Goal: Task Accomplishment & Management: Use online tool/utility

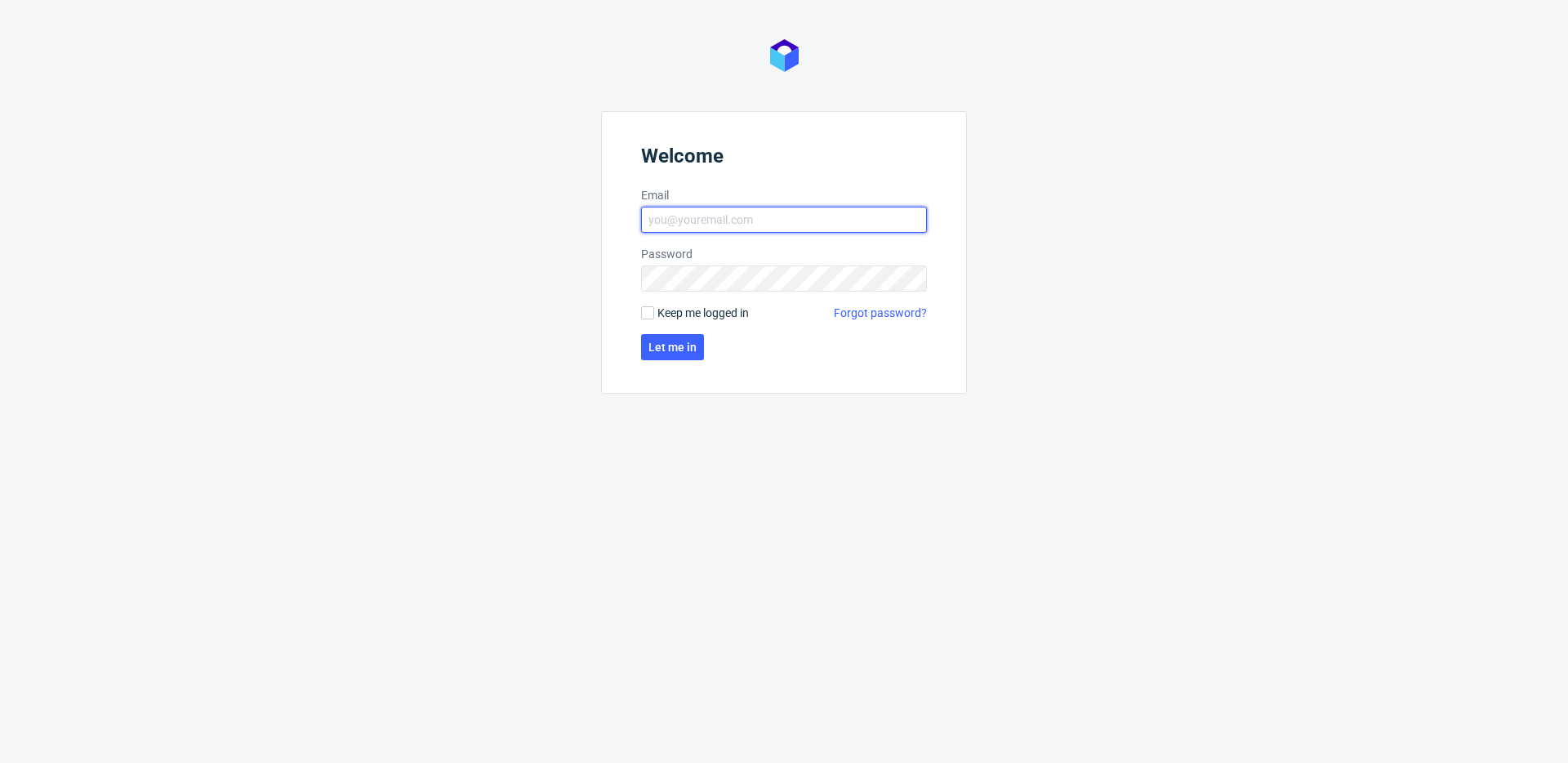
click at [703, 226] on input "Email" at bounding box center [784, 220] width 286 height 26
type input "[PERSON_NAME][EMAIL_ADDRESS][PERSON_NAME][DOMAIN_NAME]"
click at [687, 347] on span "Let me in" at bounding box center [672, 348] width 49 height 12
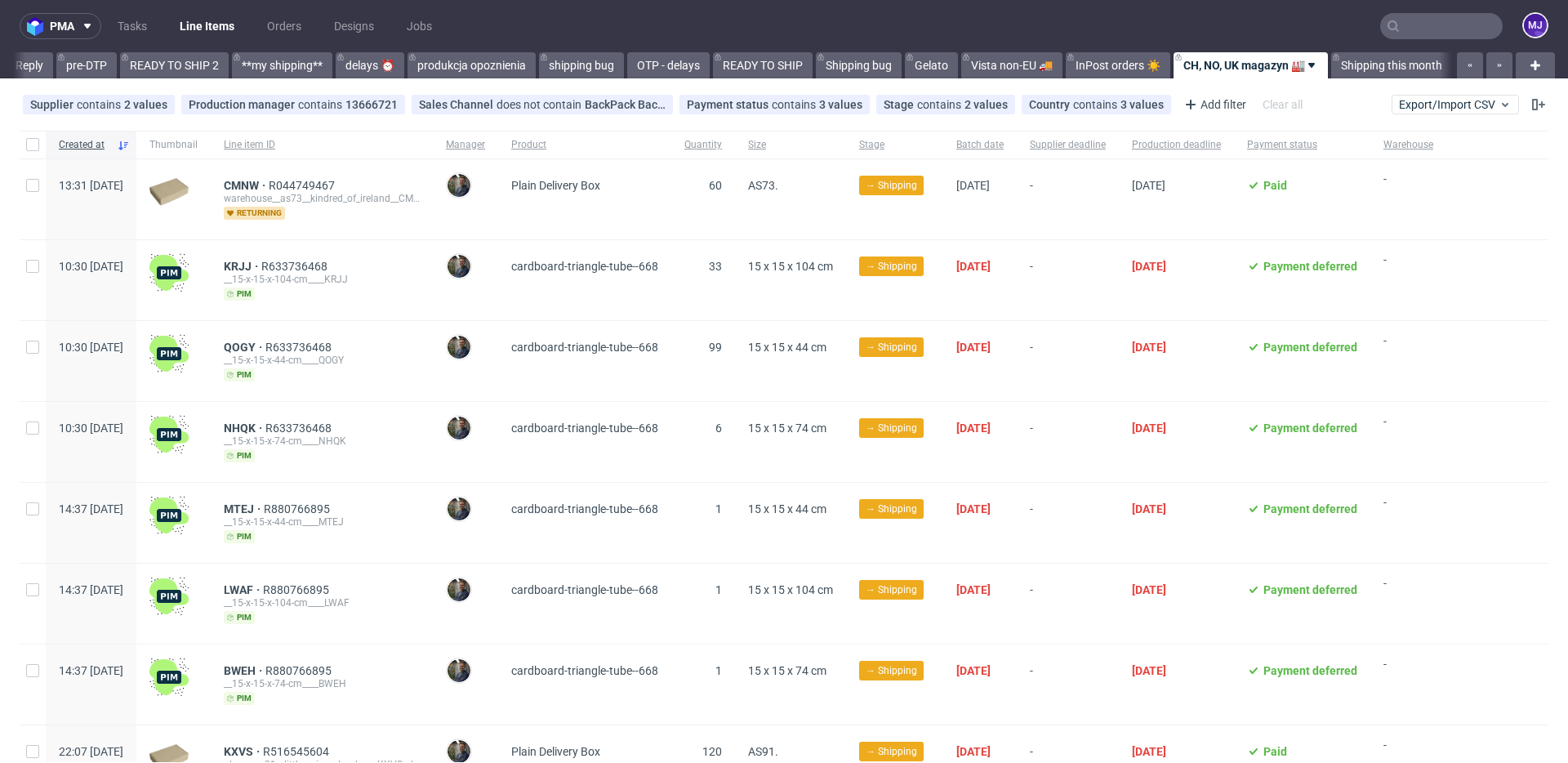
scroll to position [0, 2743]
click at [1203, 145] on span "Production deadline" at bounding box center [1177, 145] width 89 height 14
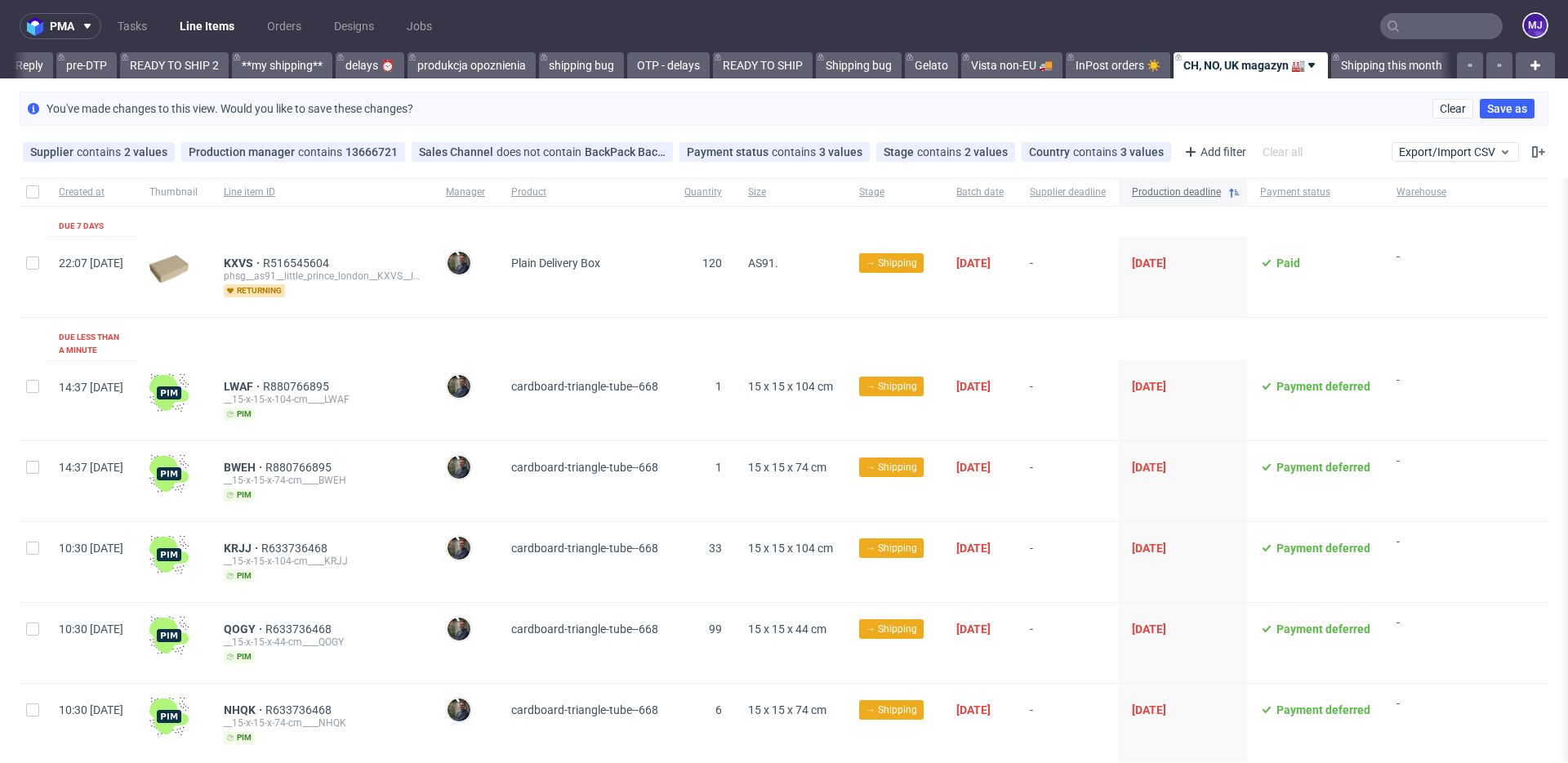
click at [1216, 191] on span "Production deadline" at bounding box center [1177, 193] width 89 height 14
click at [1154, 151] on use at bounding box center [1157, 152] width 7 height 7
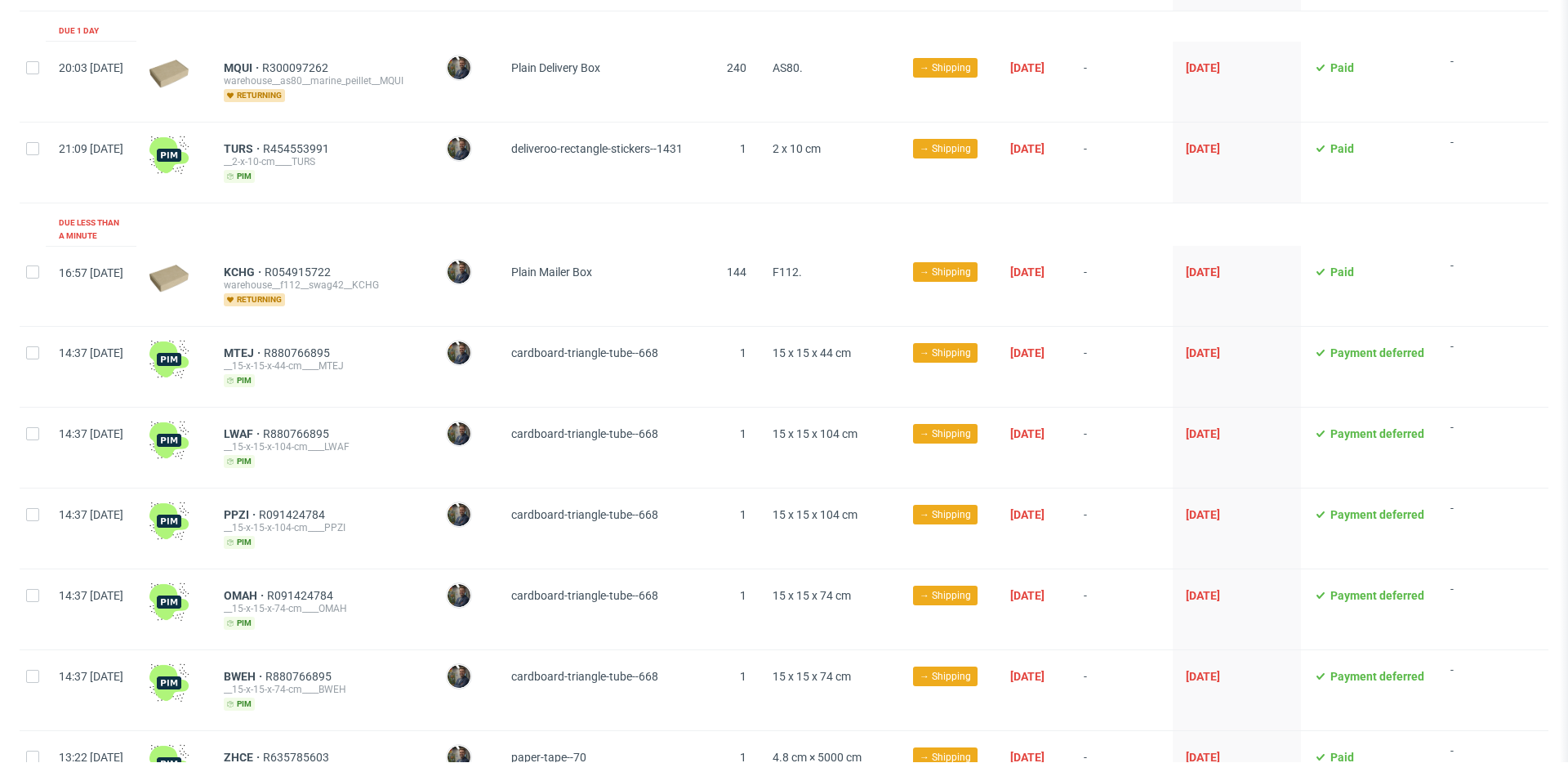
scroll to position [1723, 0]
click at [36, 141] on input "checkbox" at bounding box center [32, 147] width 13 height 13
checkbox input "true"
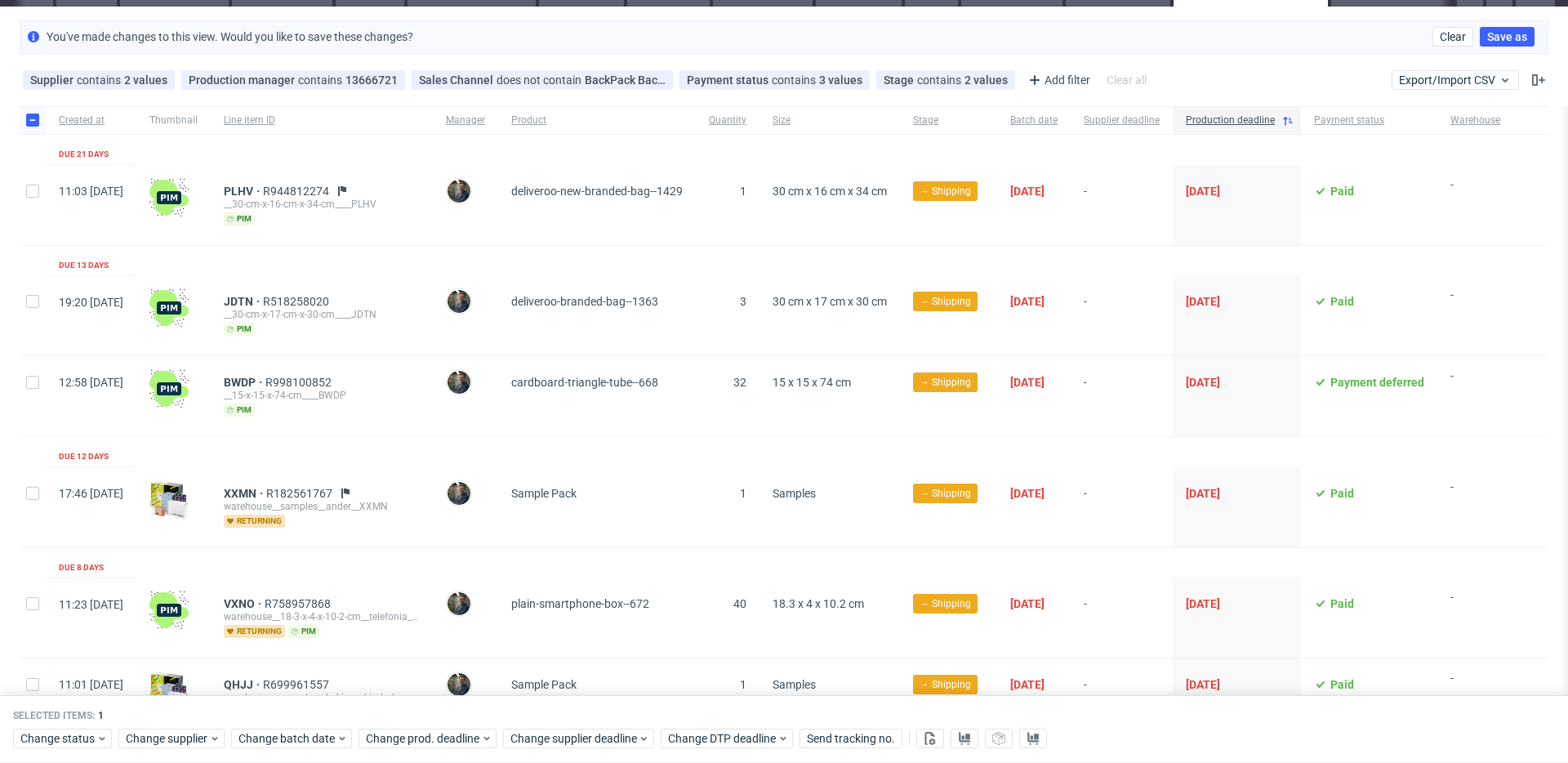
scroll to position [0, 0]
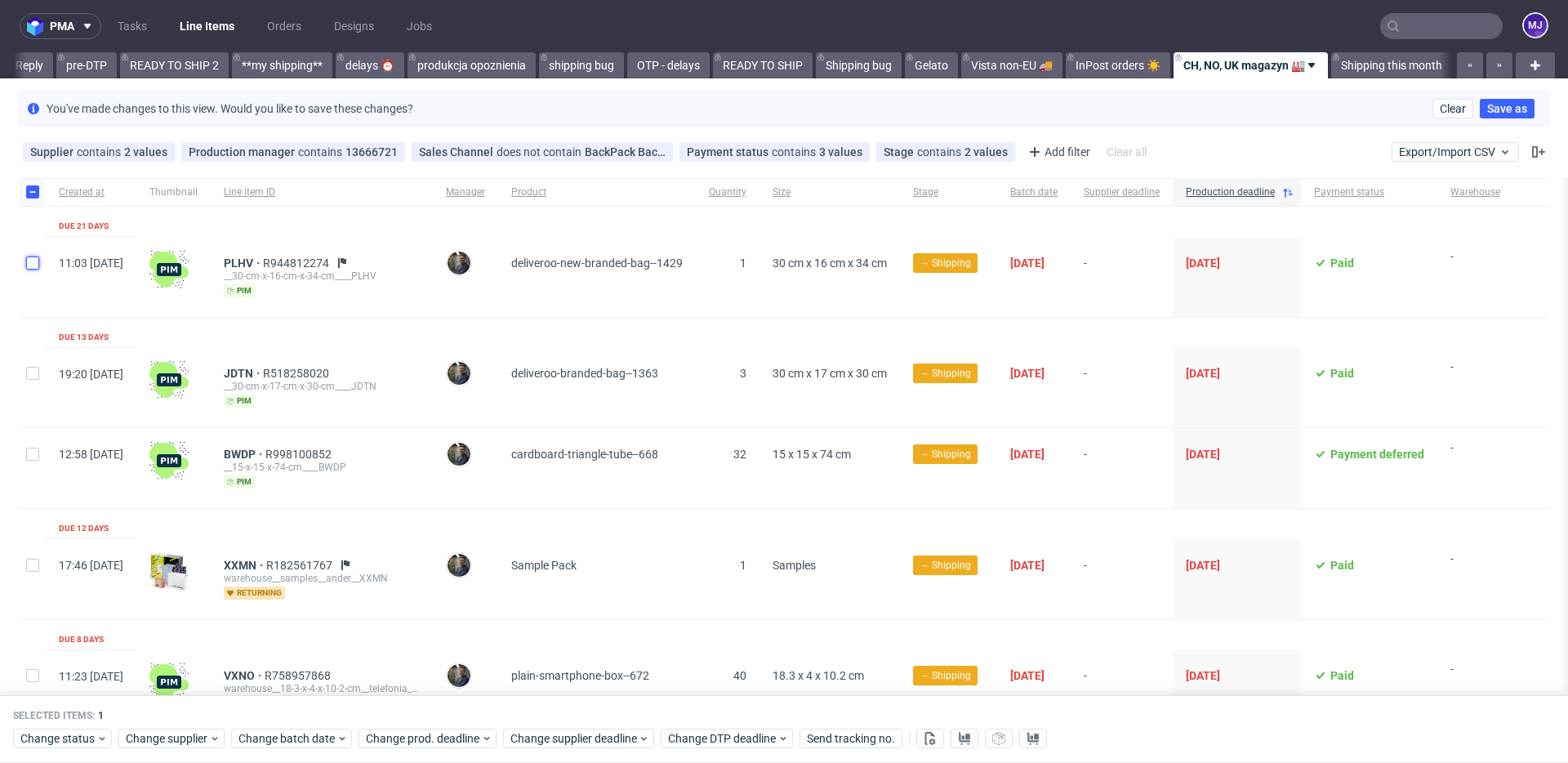
click at [36, 261] on input "checkbox" at bounding box center [32, 262] width 13 height 13
checkbox input "true"
click at [33, 370] on input "checkbox" at bounding box center [32, 373] width 13 height 13
checkbox input "true"
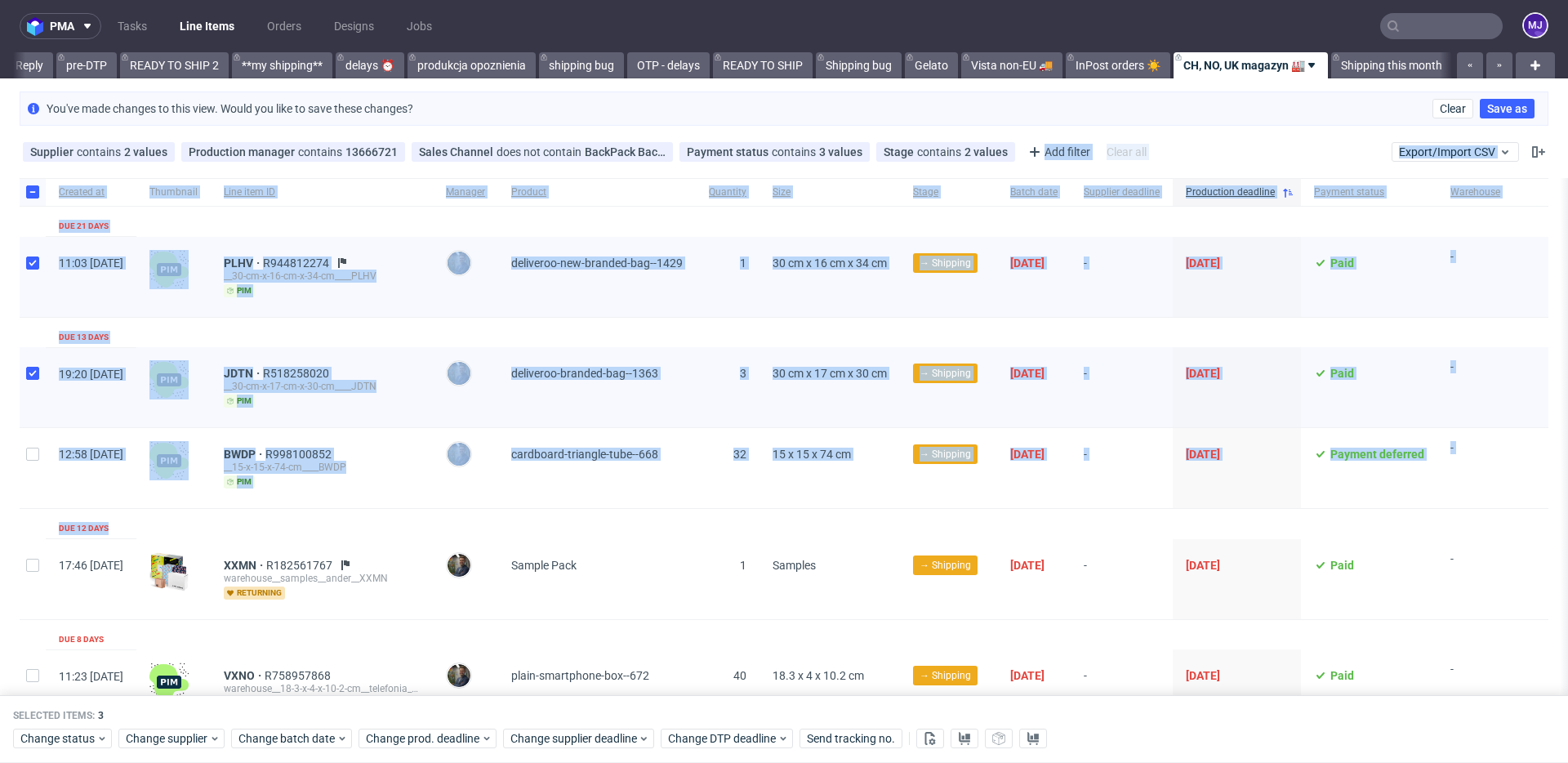
click at [32, 555] on div at bounding box center [33, 579] width 26 height 80
checkbox input "true"
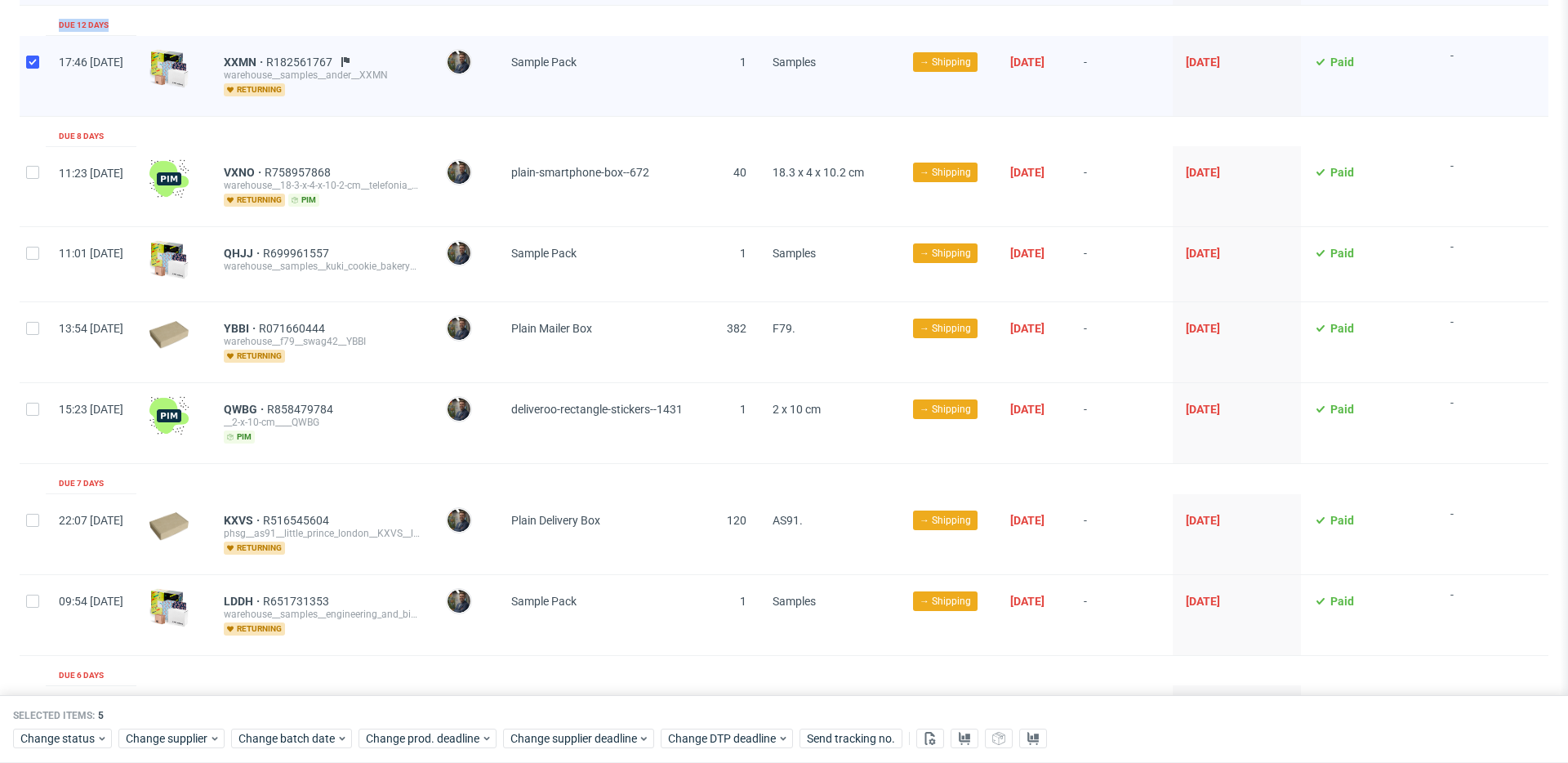
scroll to position [541, 0]
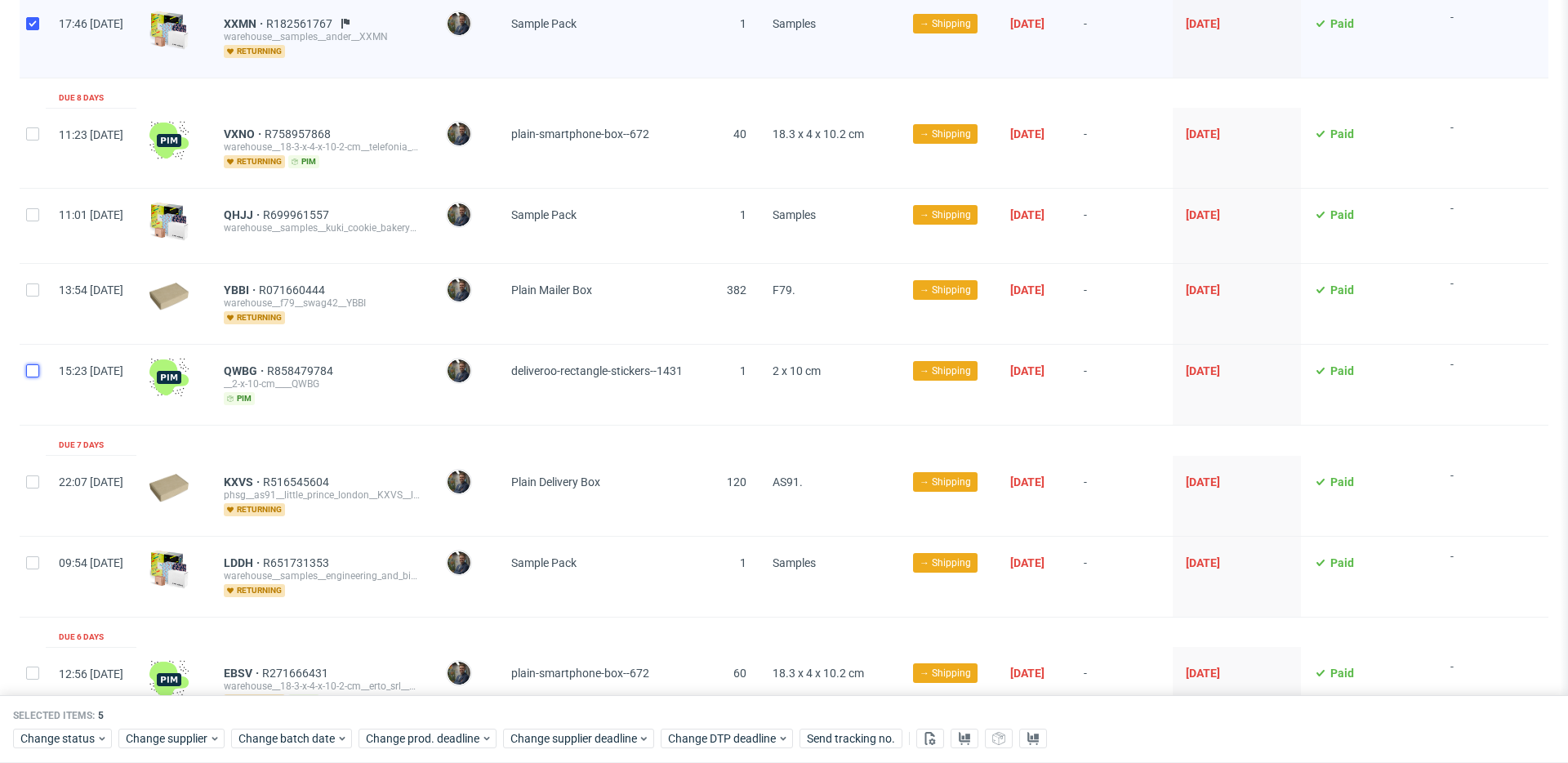
click at [34, 371] on input "checkbox" at bounding box center [32, 371] width 13 height 13
checkbox input "true"
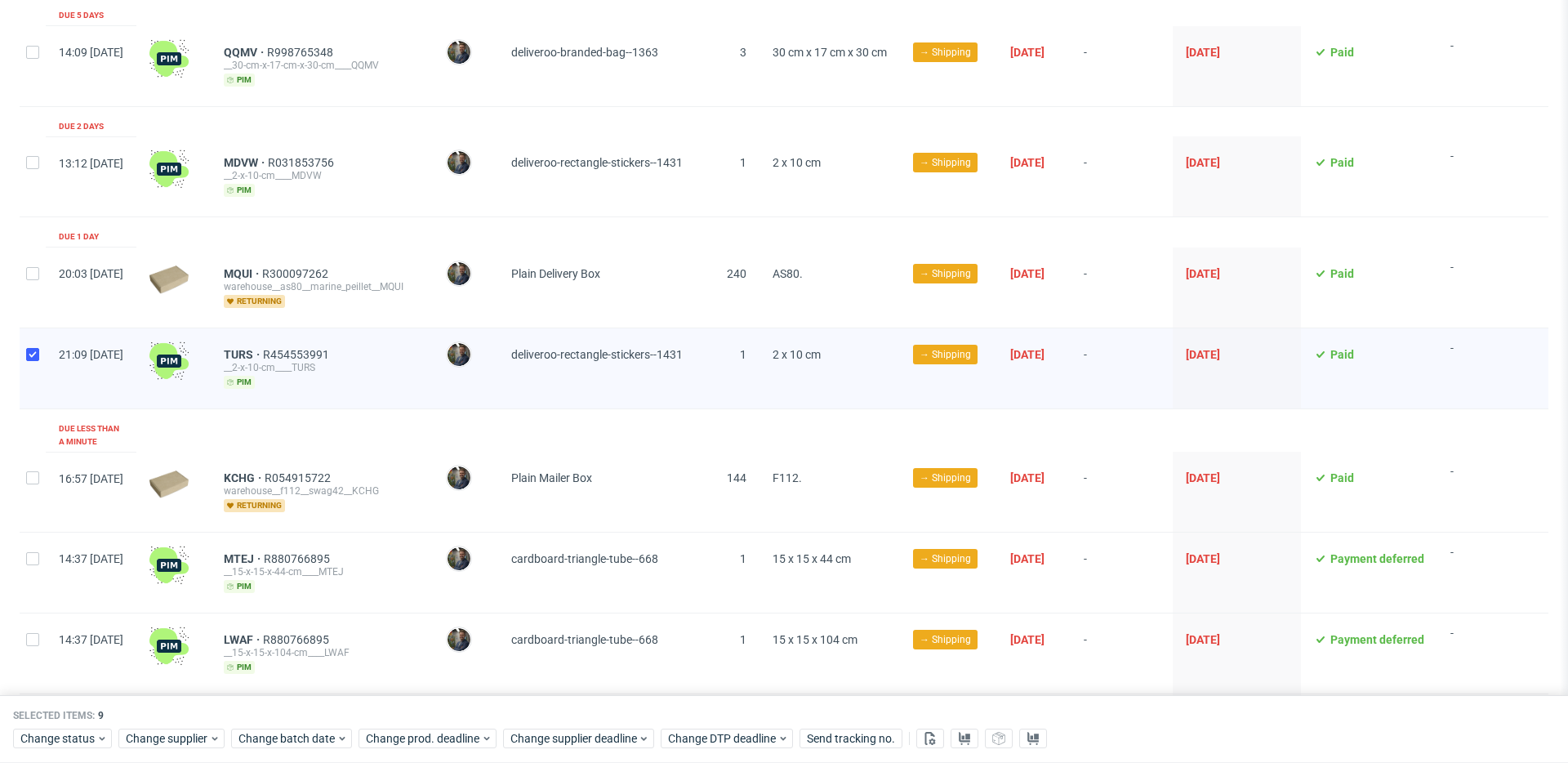
scroll to position [1507, 0]
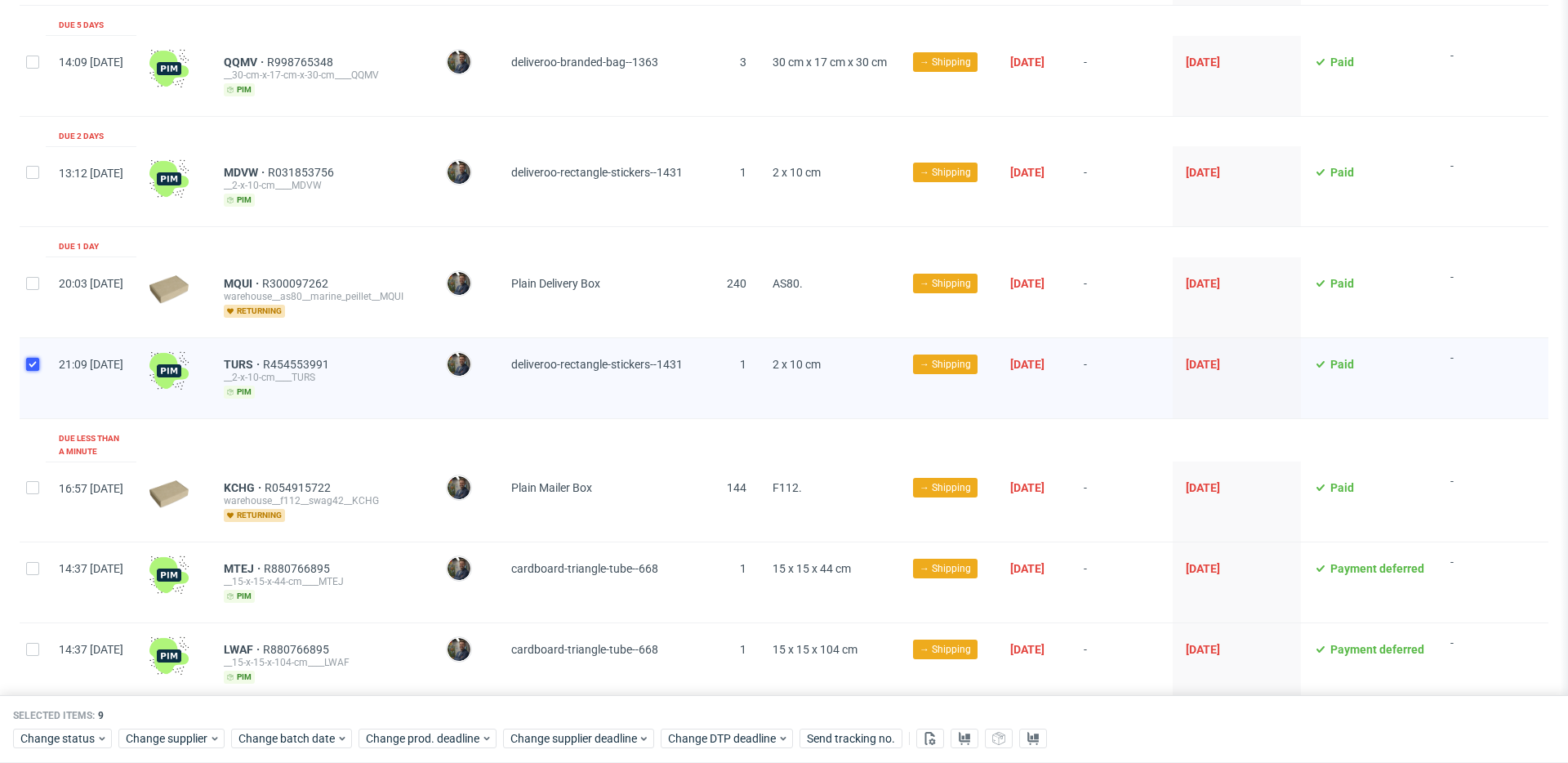
click at [36, 358] on input "checkbox" at bounding box center [32, 364] width 13 height 13
checkbox input "false"
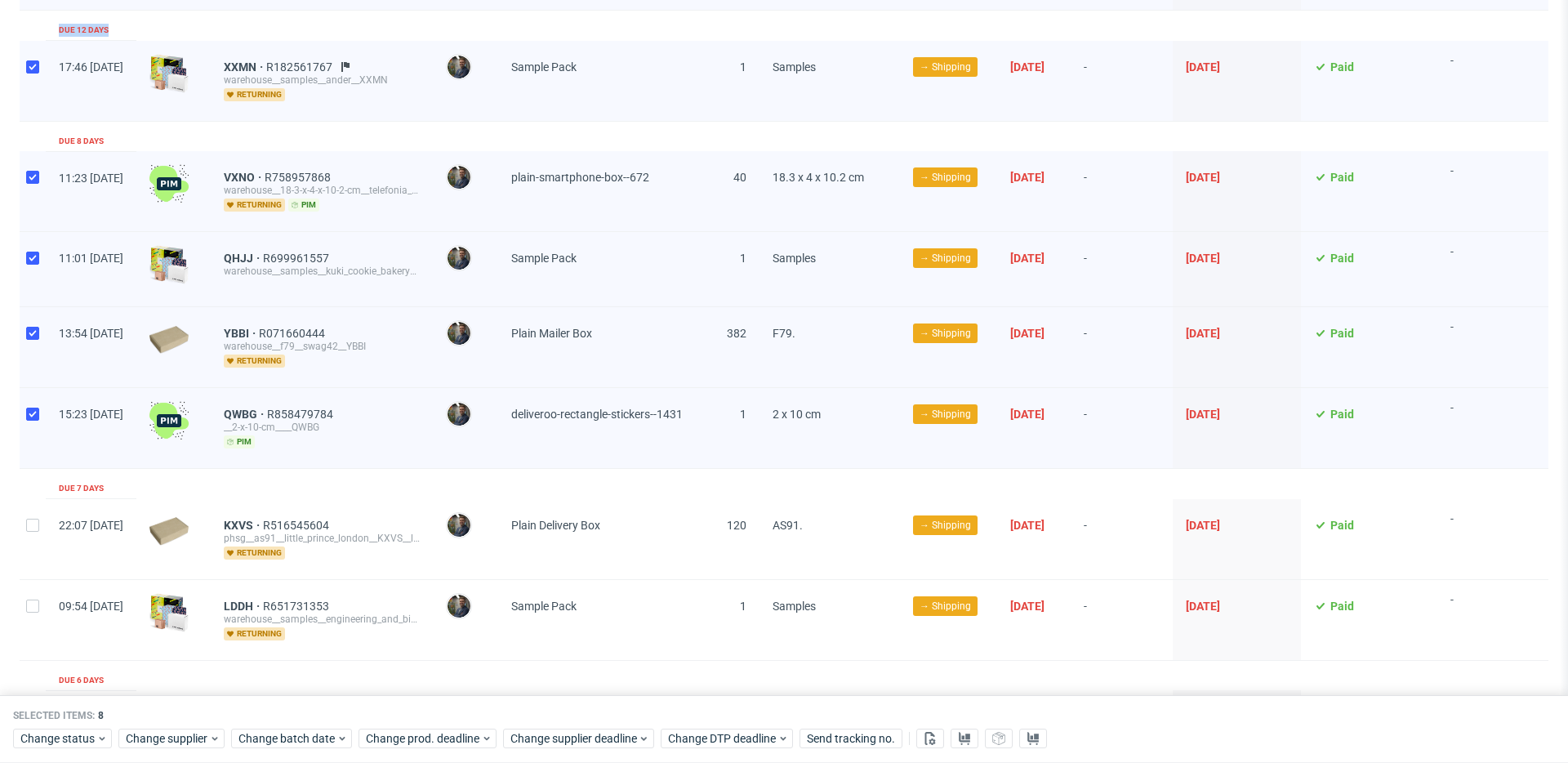
scroll to position [0, 0]
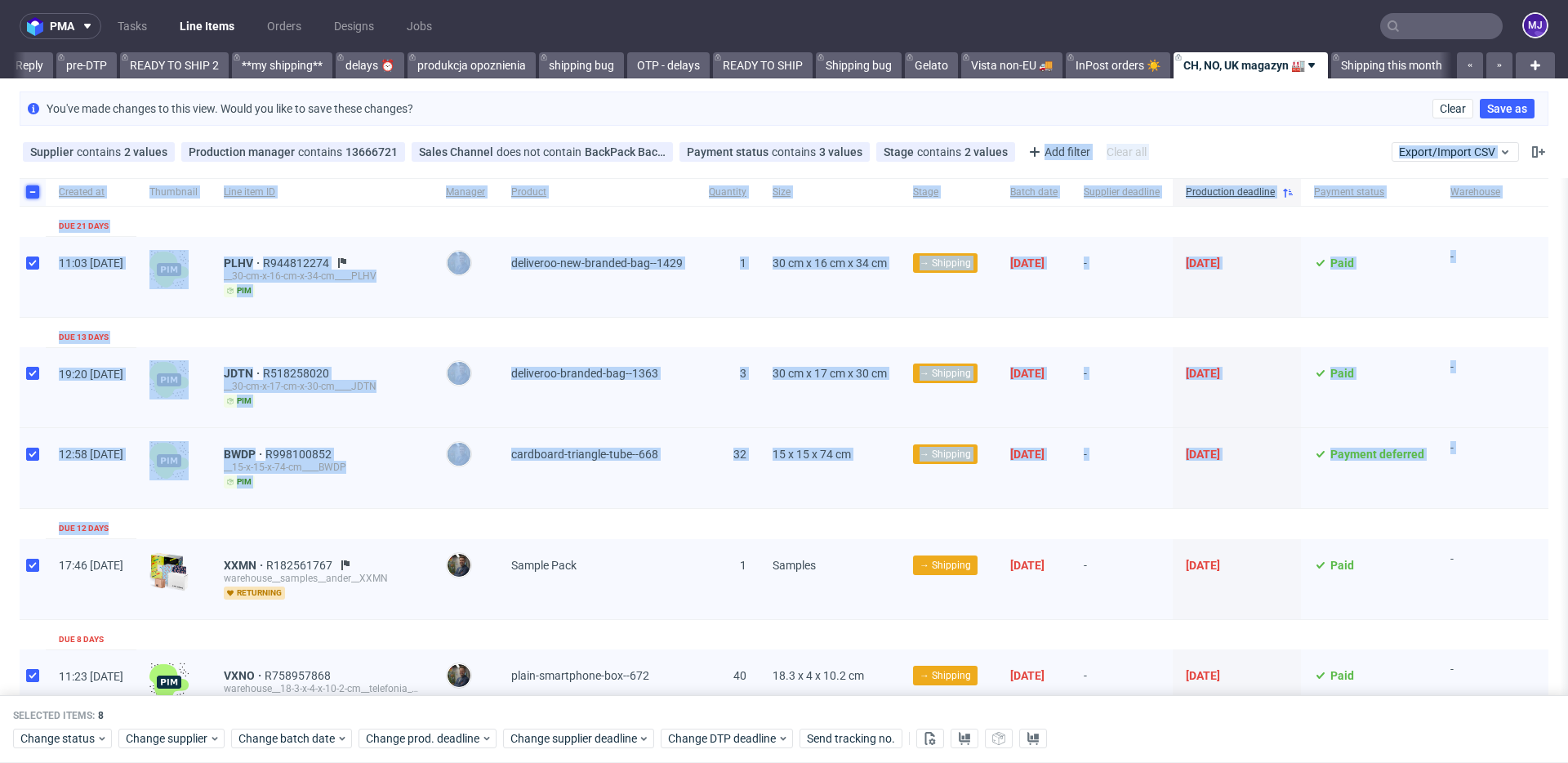
click at [32, 191] on input "checkbox" at bounding box center [32, 192] width 13 height 13
checkbox input "false"
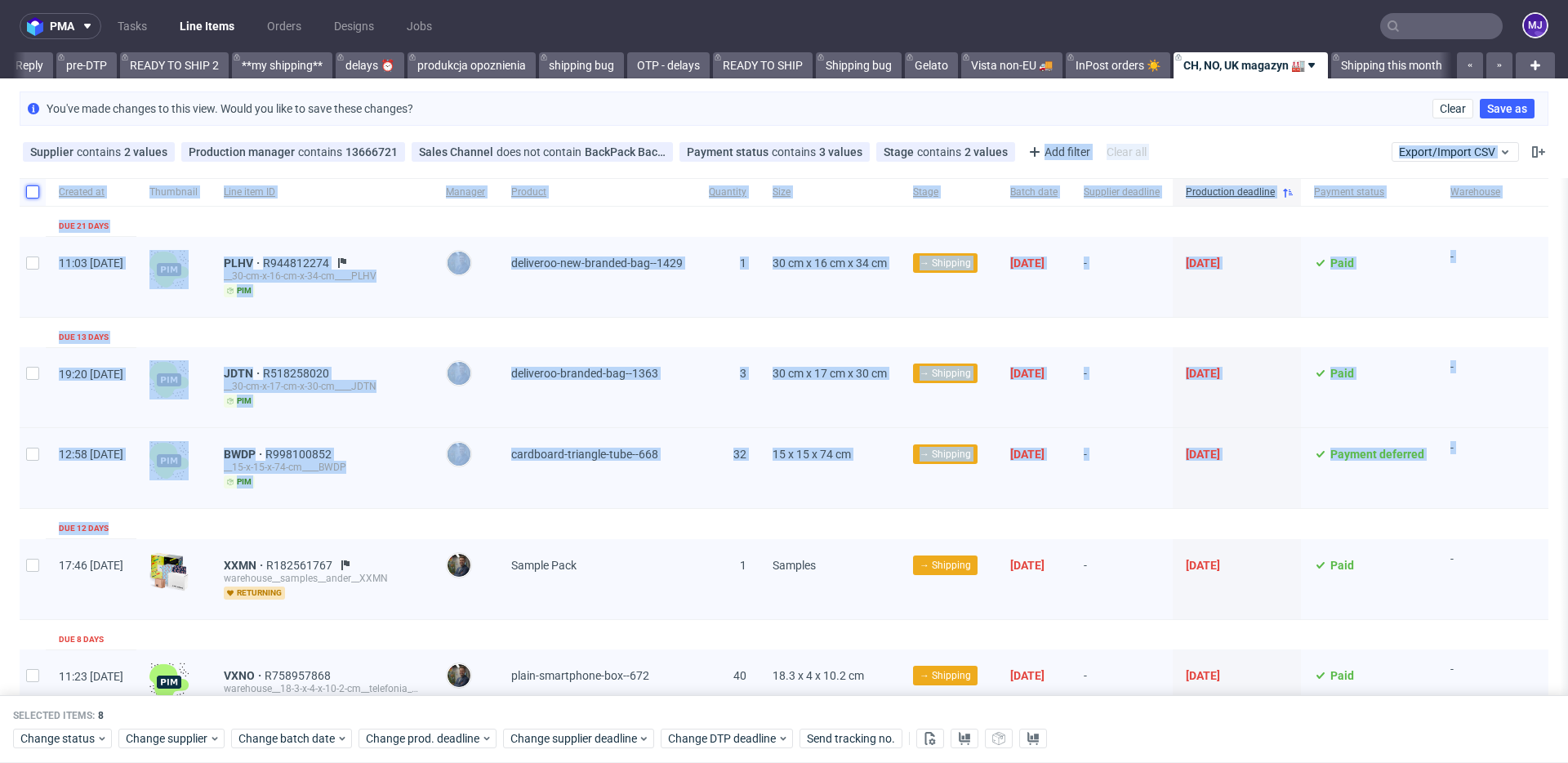
checkbox input "false"
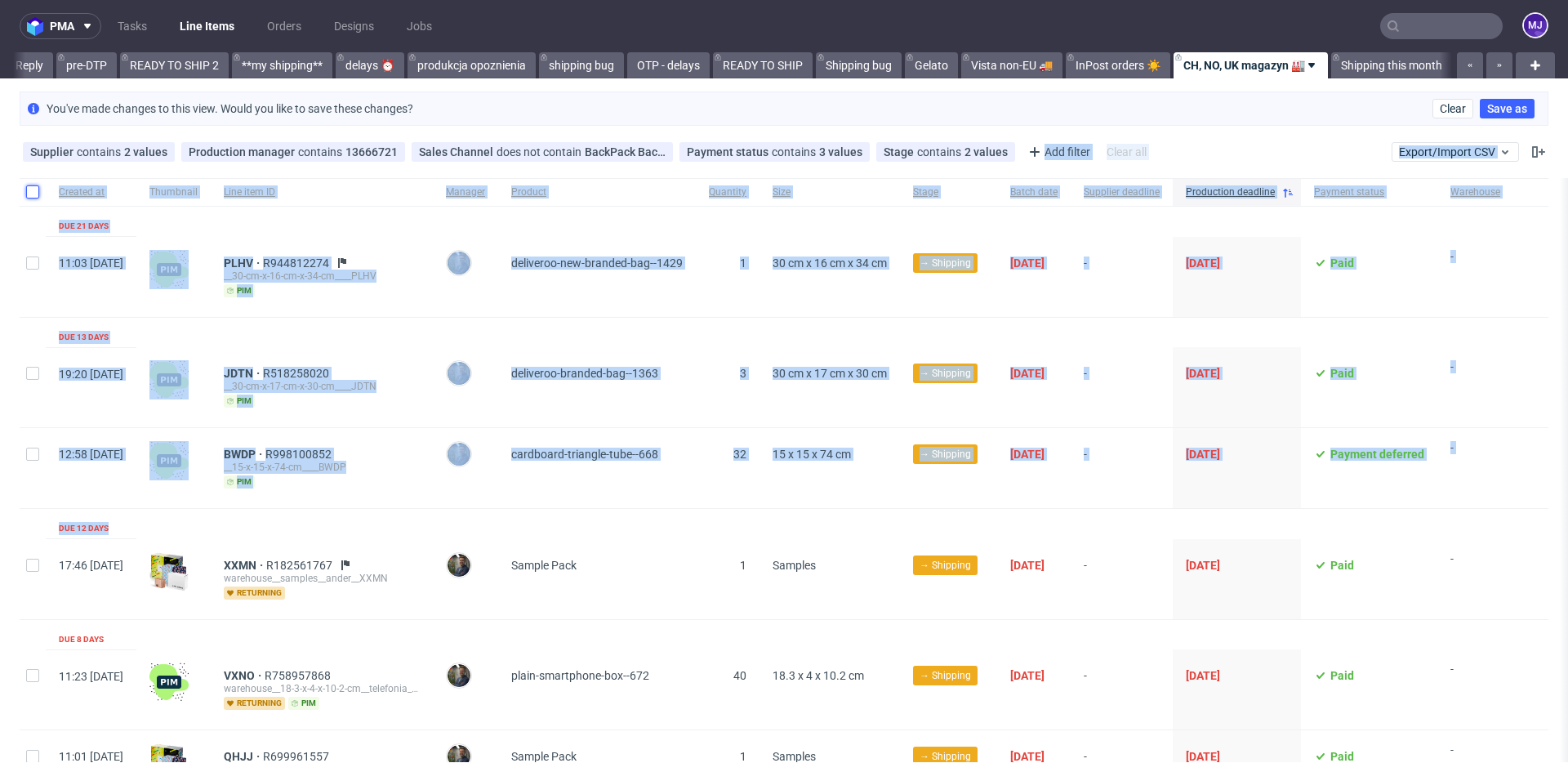
click at [30, 186] on input "checkbox" at bounding box center [32, 192] width 13 height 13
checkbox input "true"
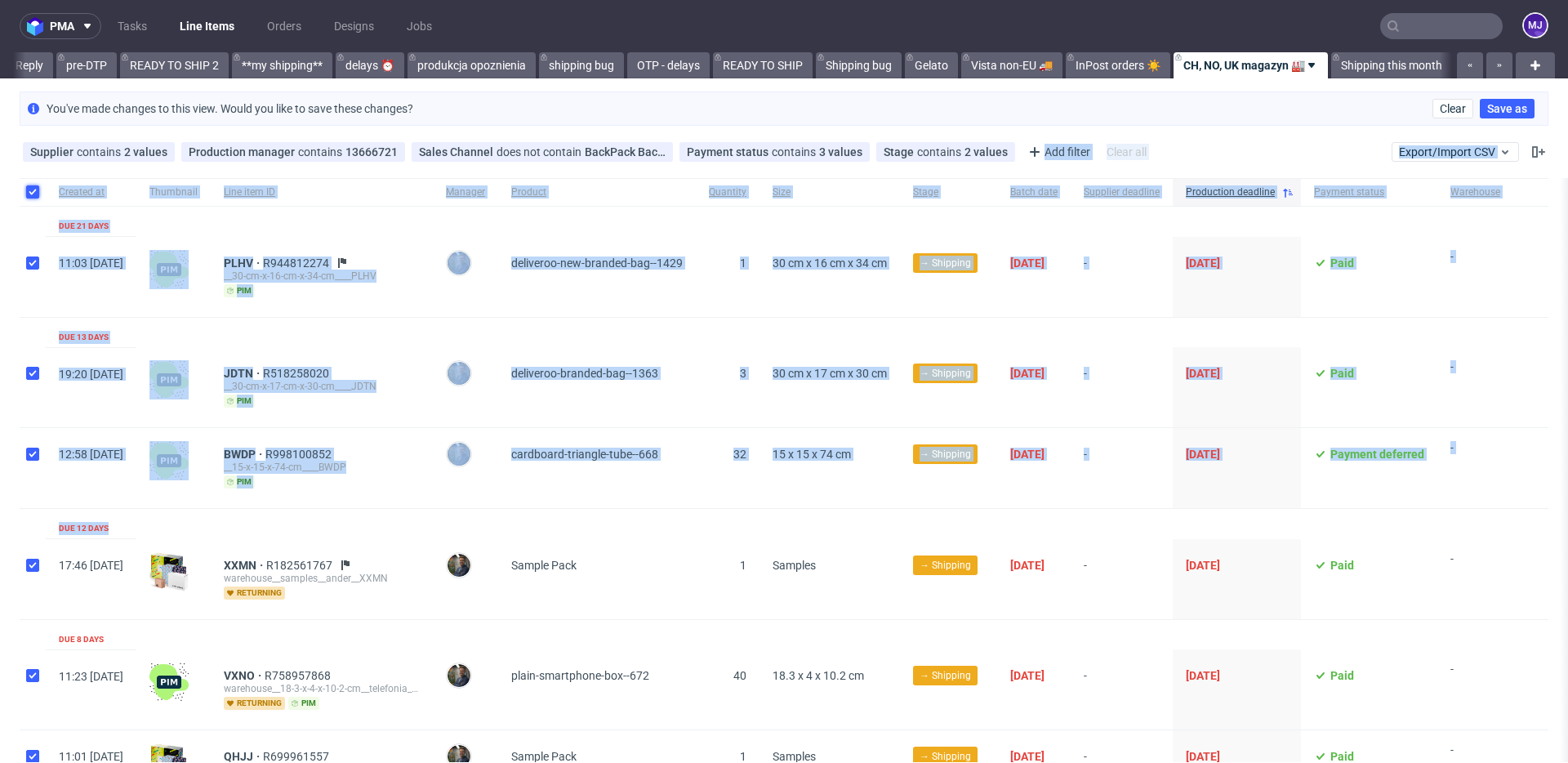
checkbox input "true"
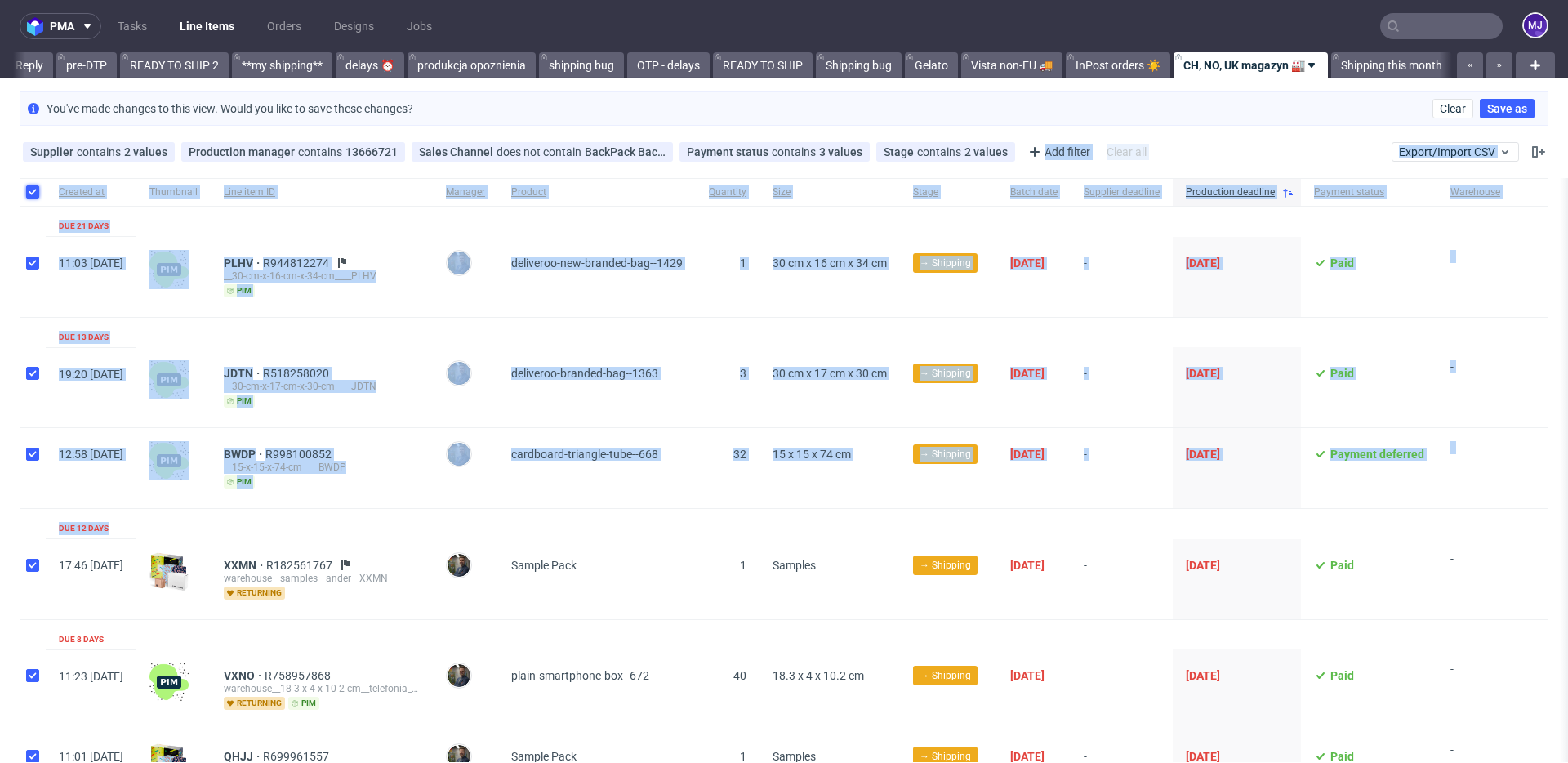
checkbox input "true"
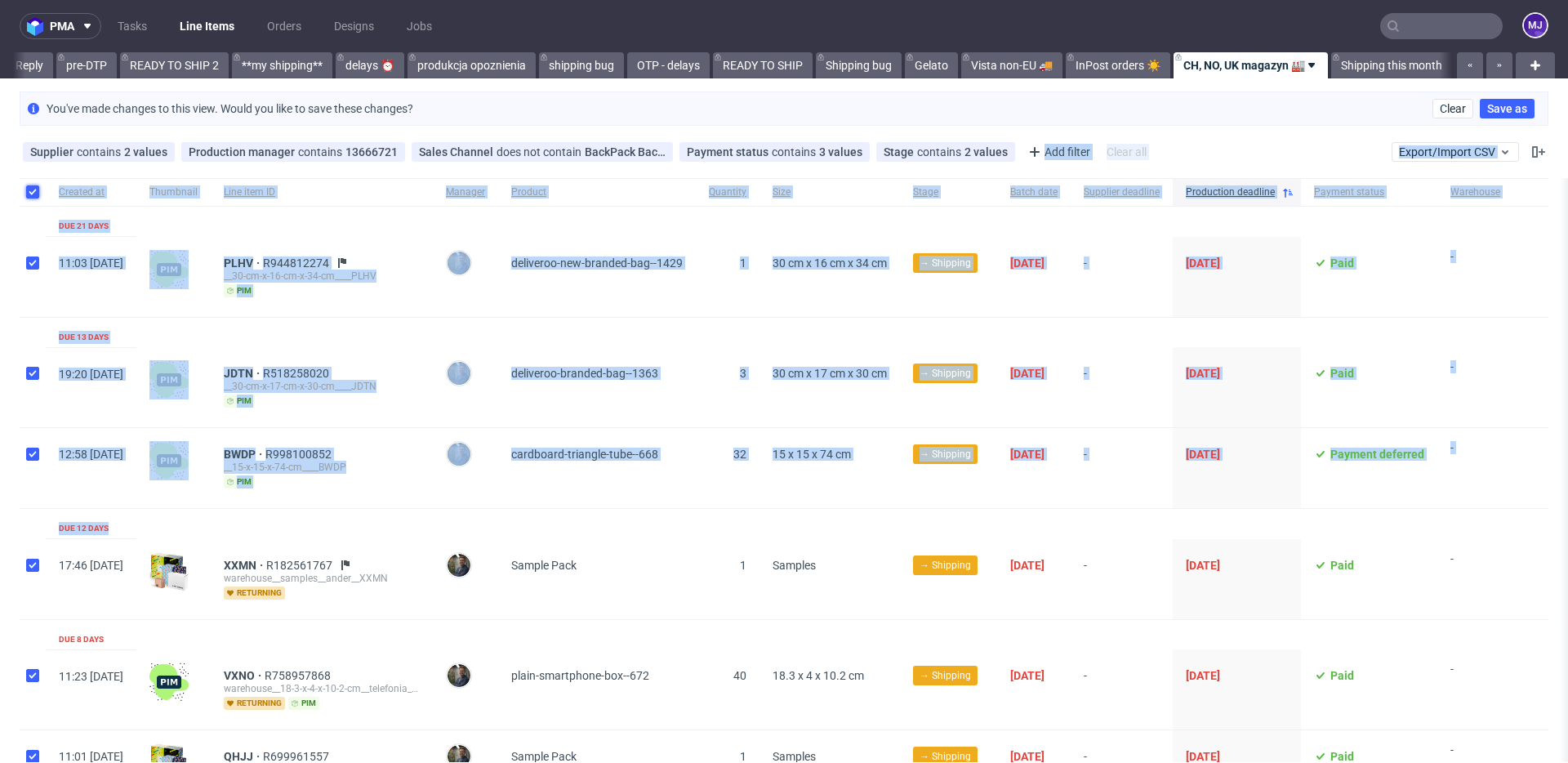
checkbox input "true"
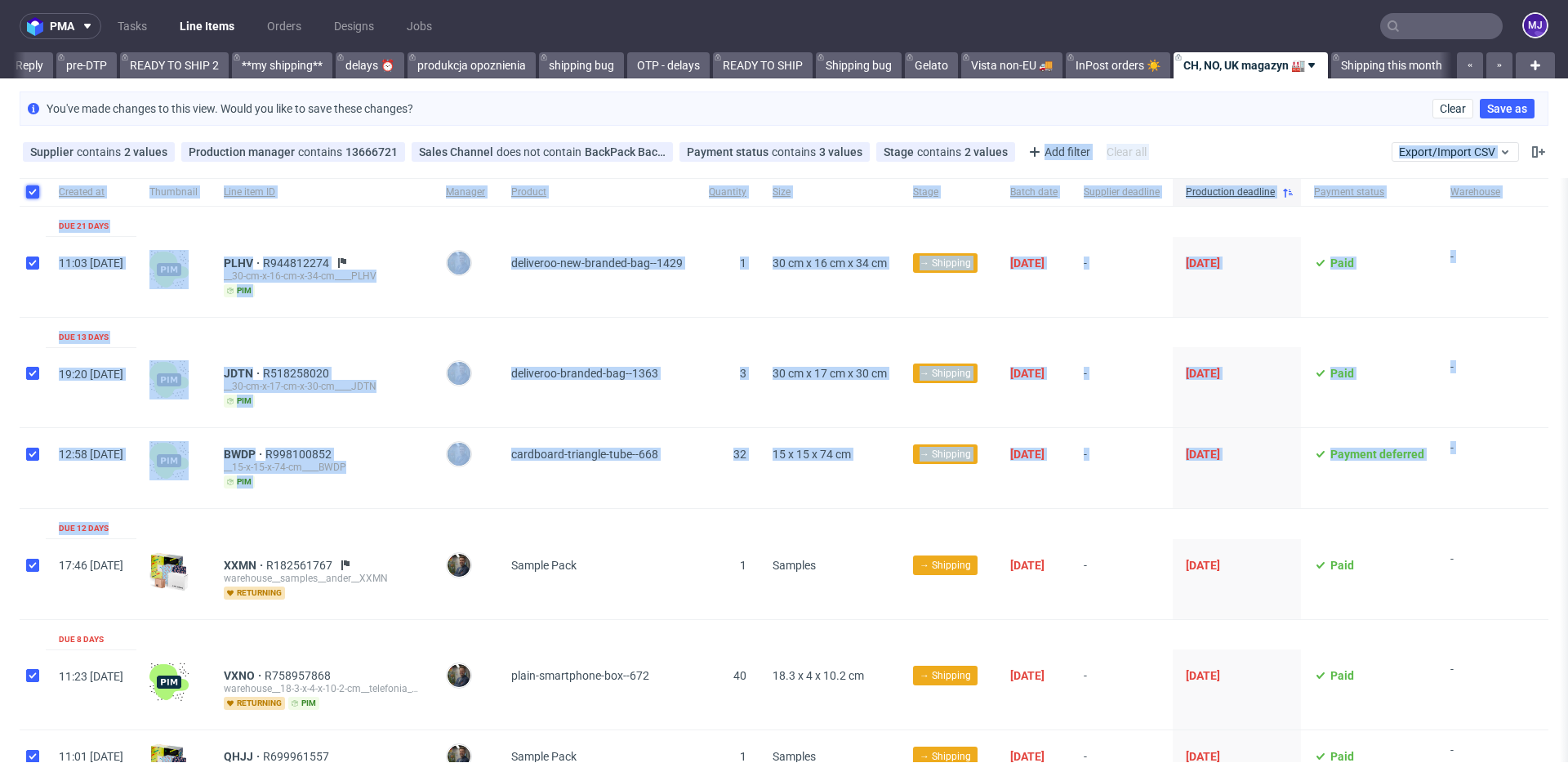
checkbox input "true"
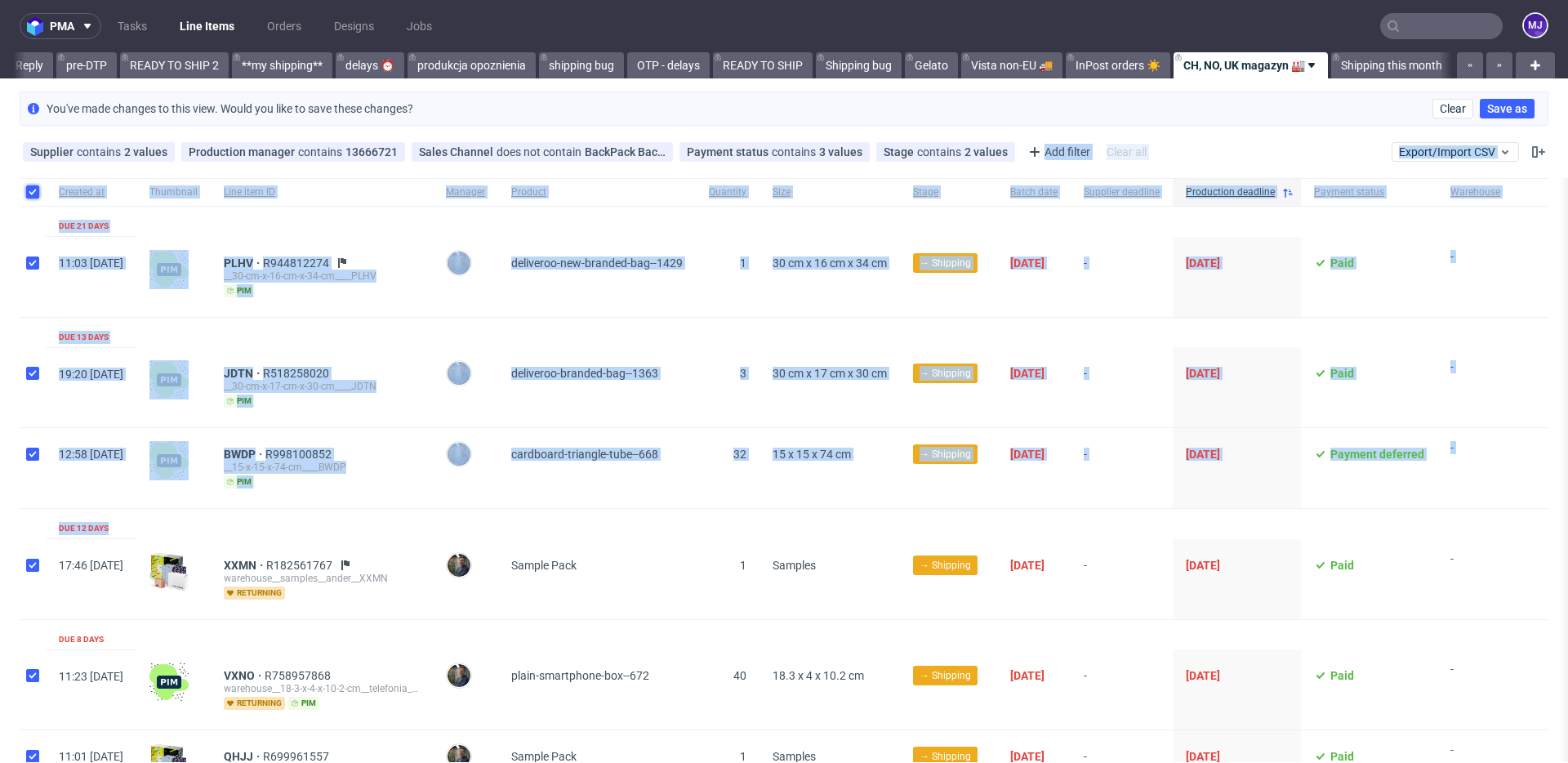
checkbox input "true"
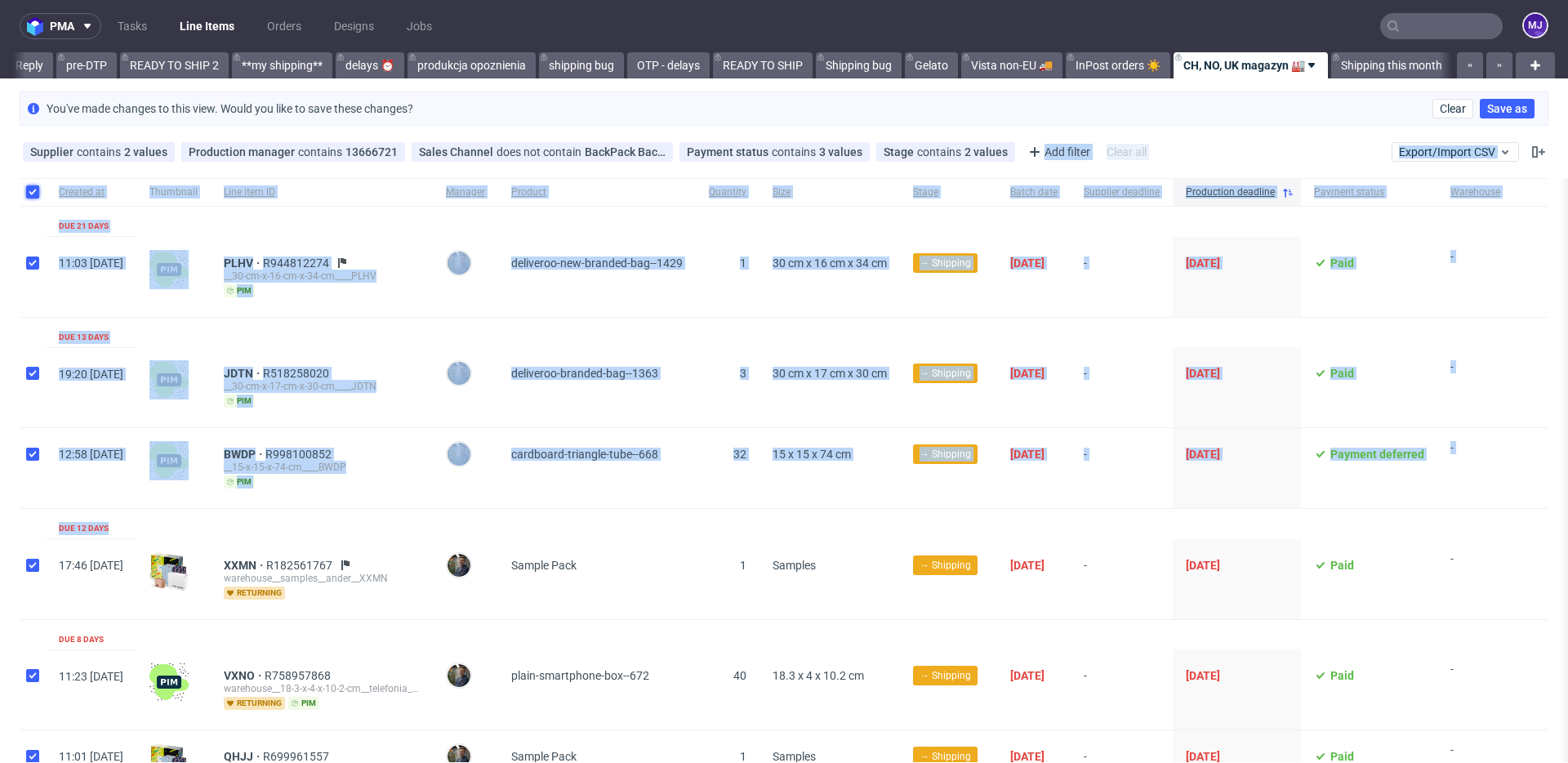
checkbox input "true"
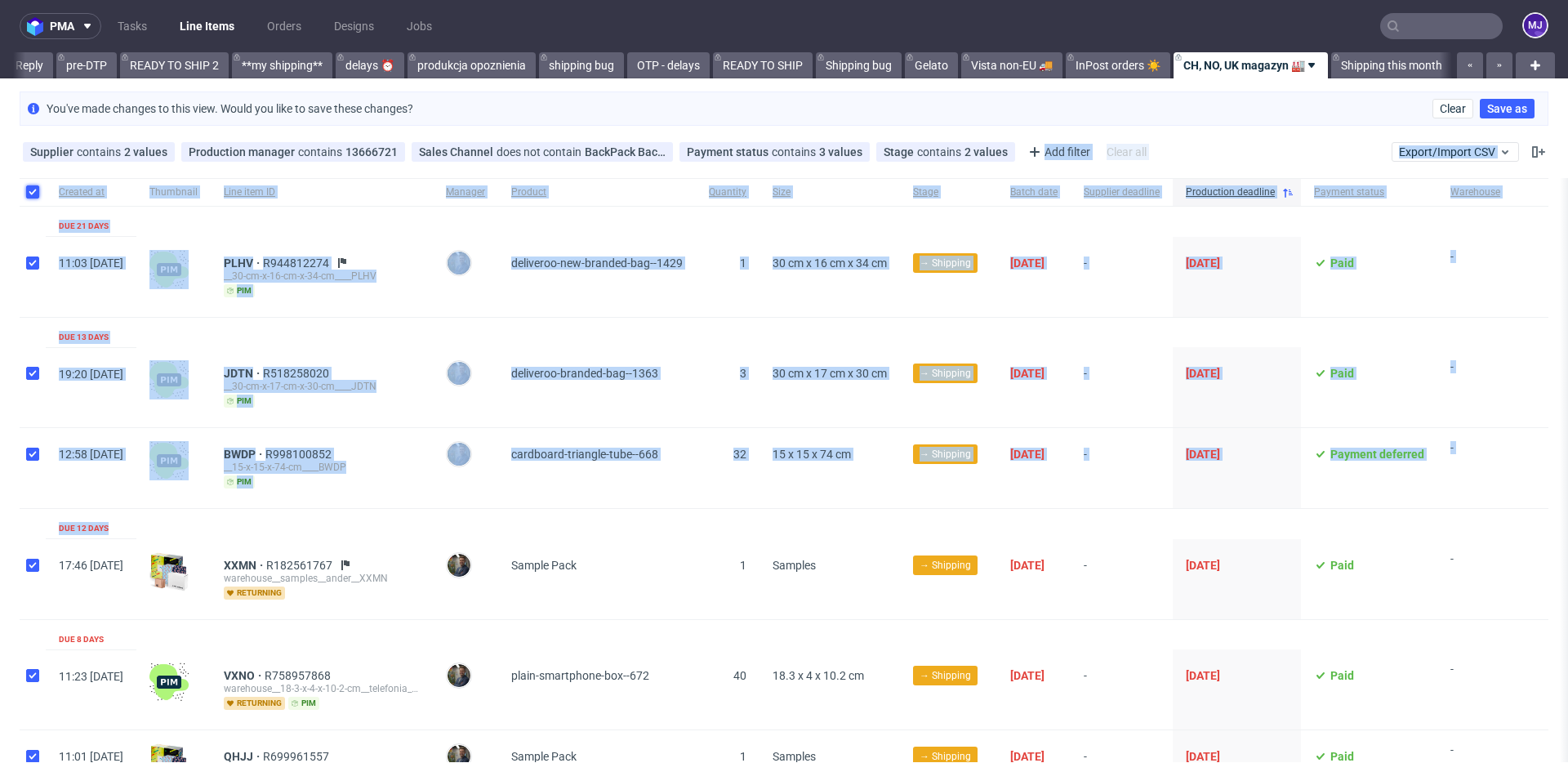
checkbox input "true"
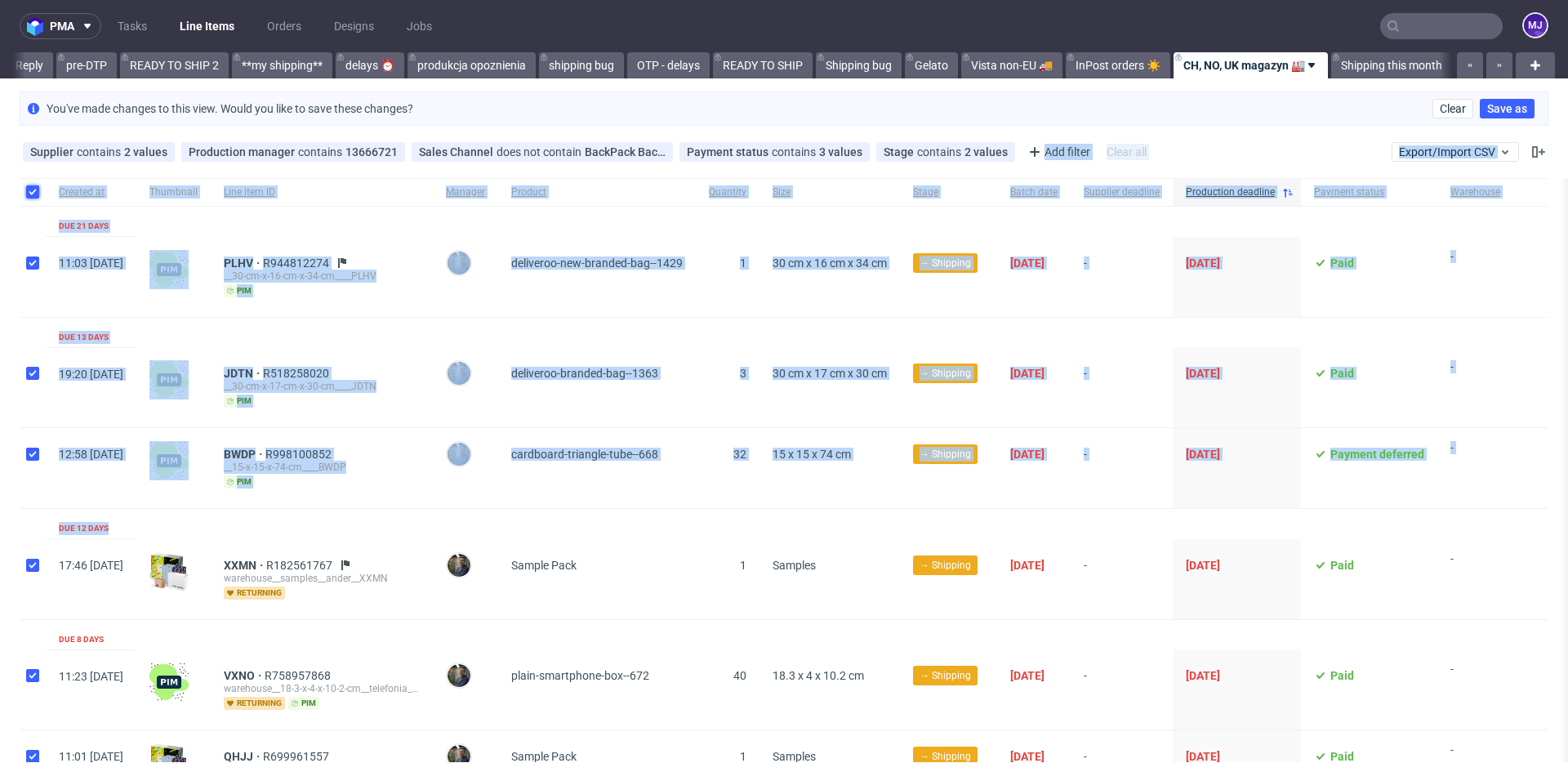
checkbox input "true"
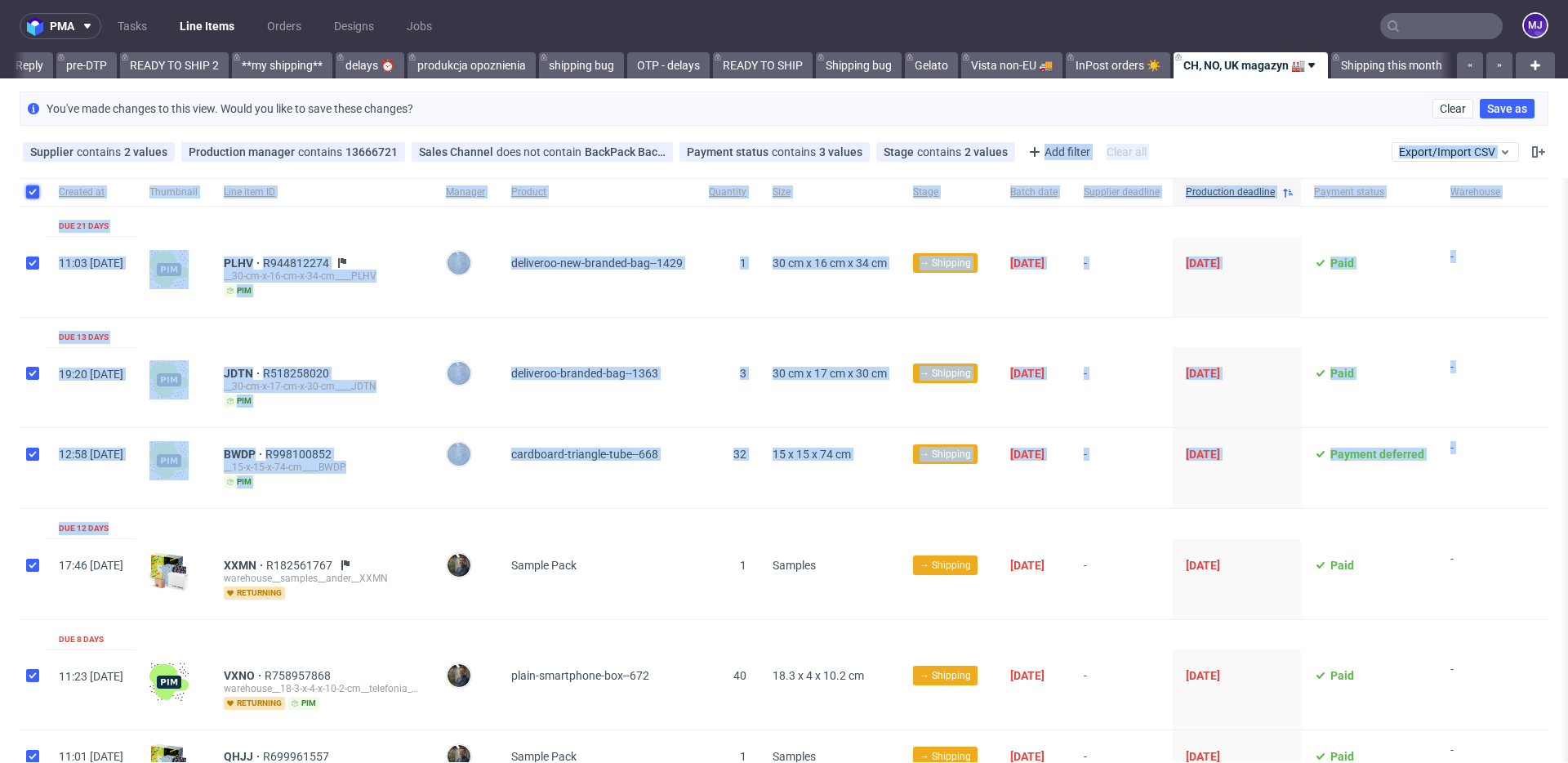
checkbox input "true"
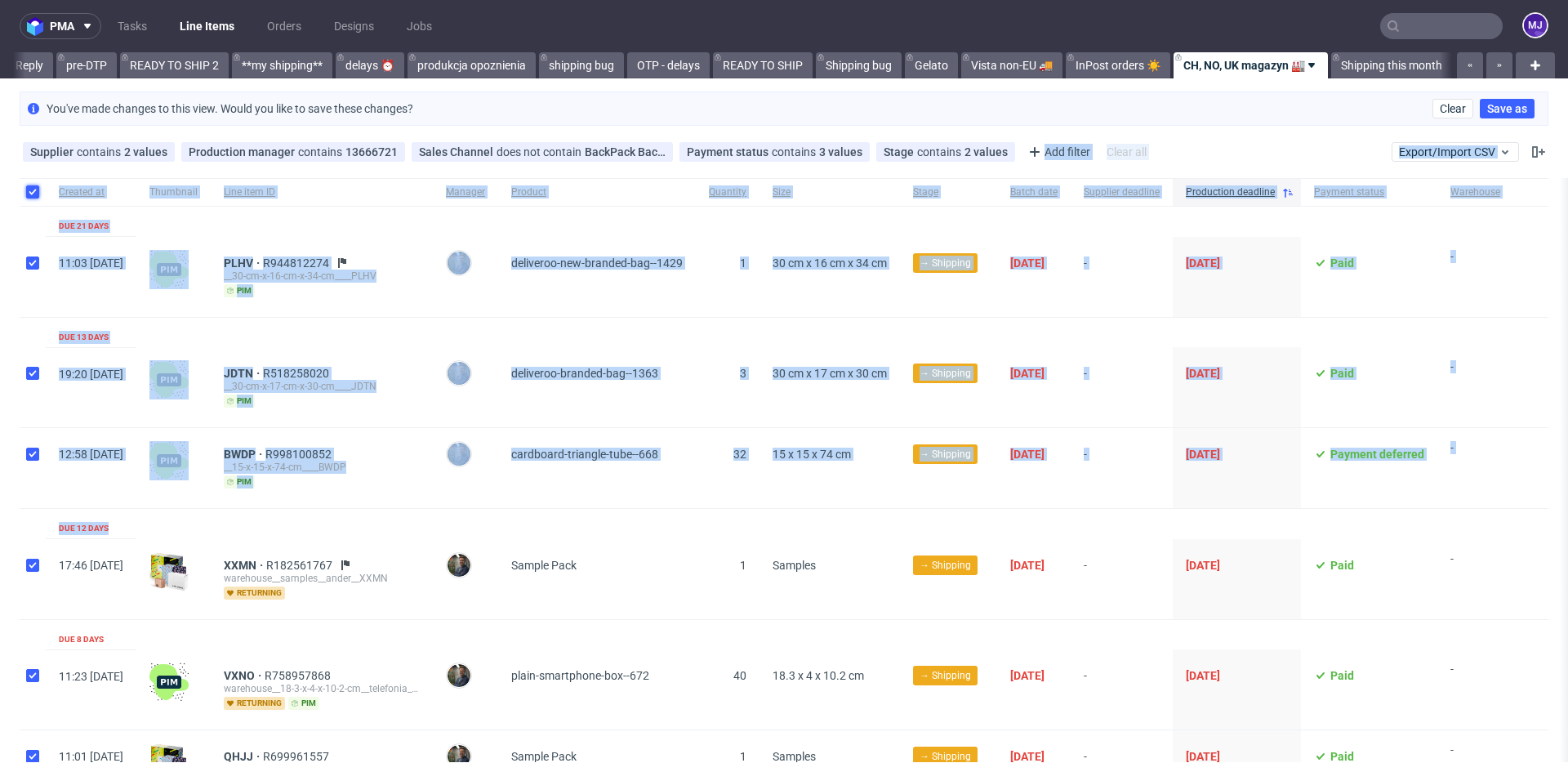
checkbox input "true"
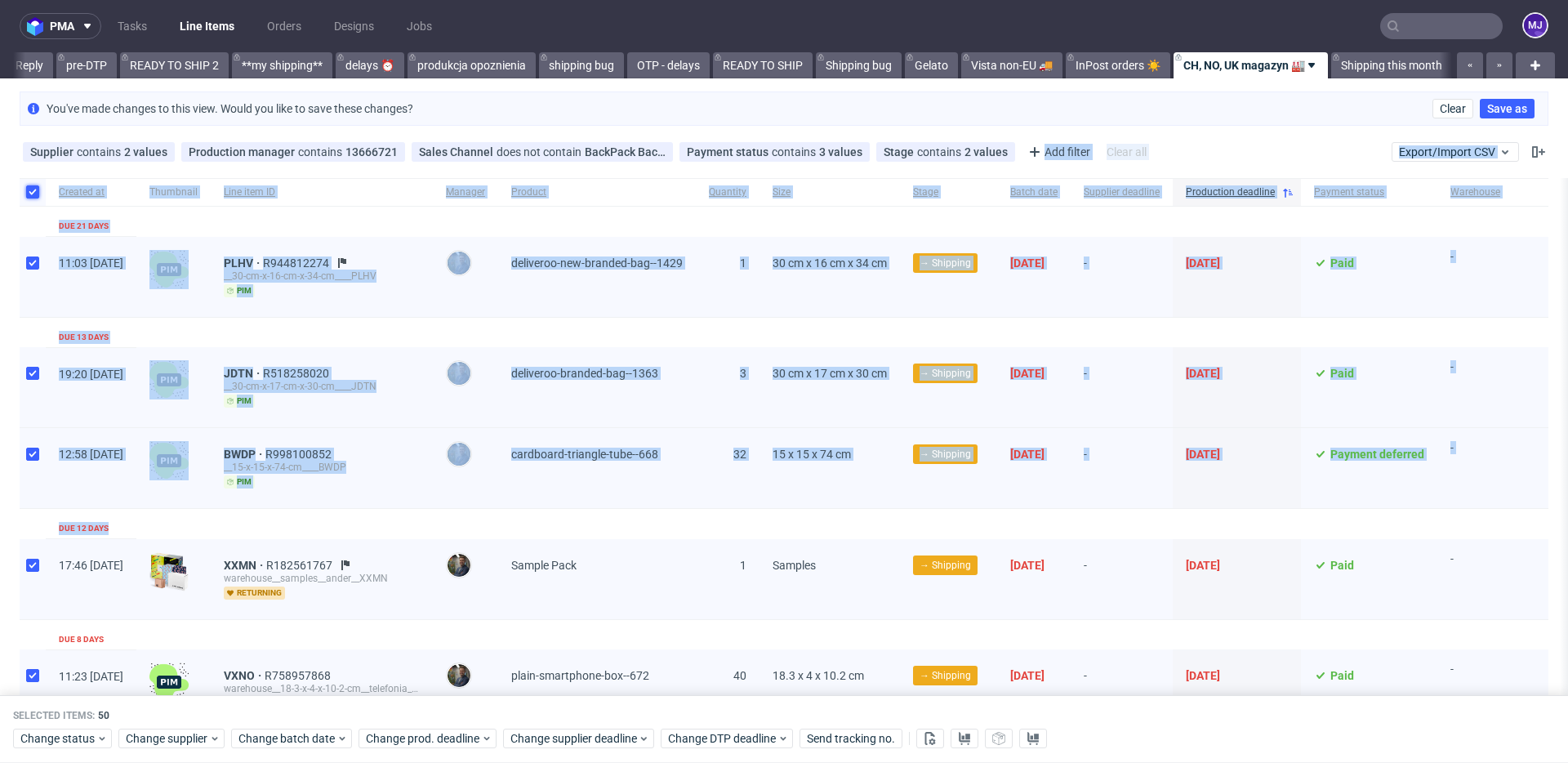
click at [30, 186] on input "checkbox" at bounding box center [32, 192] width 13 height 13
checkbox input "false"
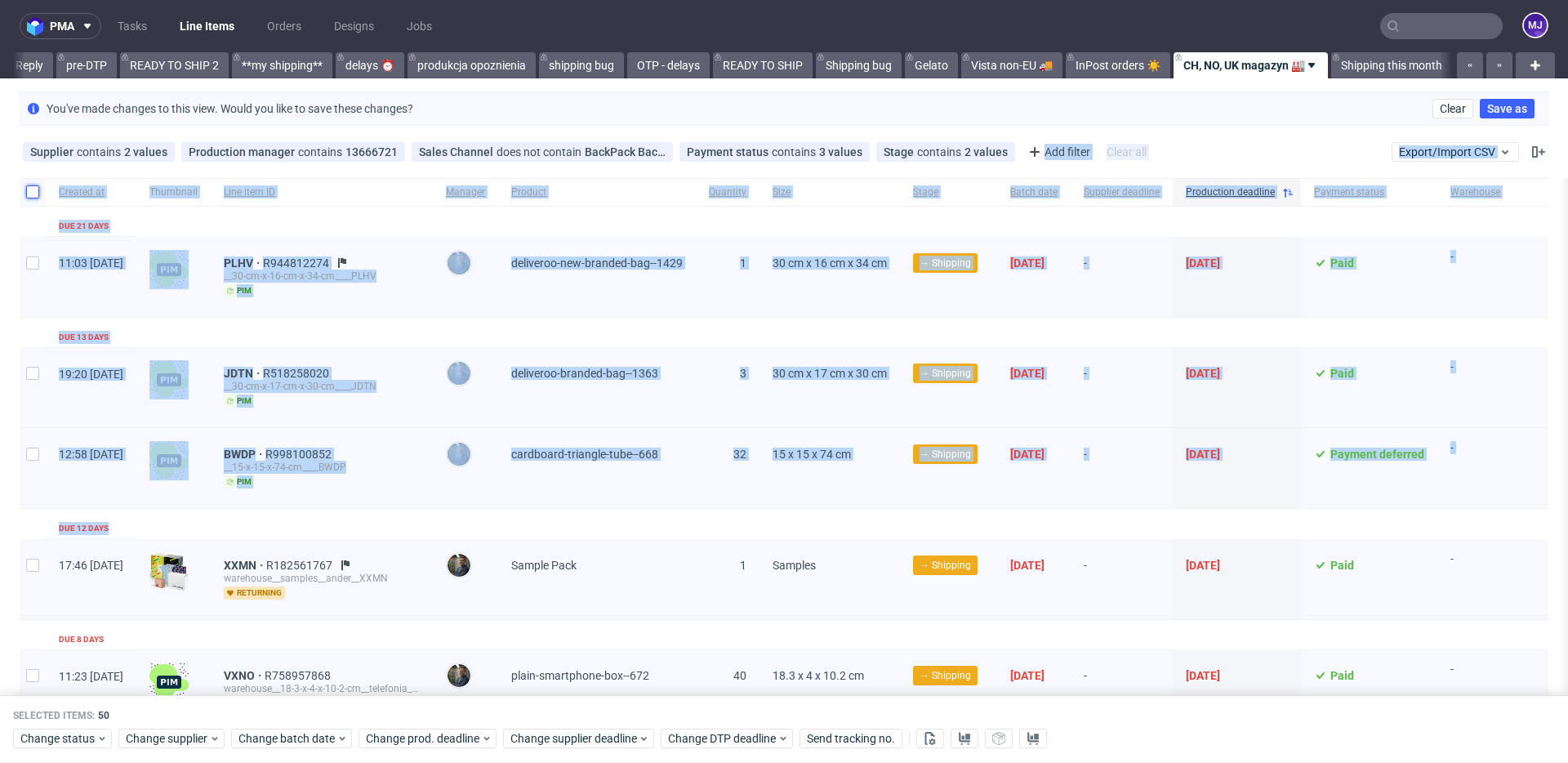
checkbox input "false"
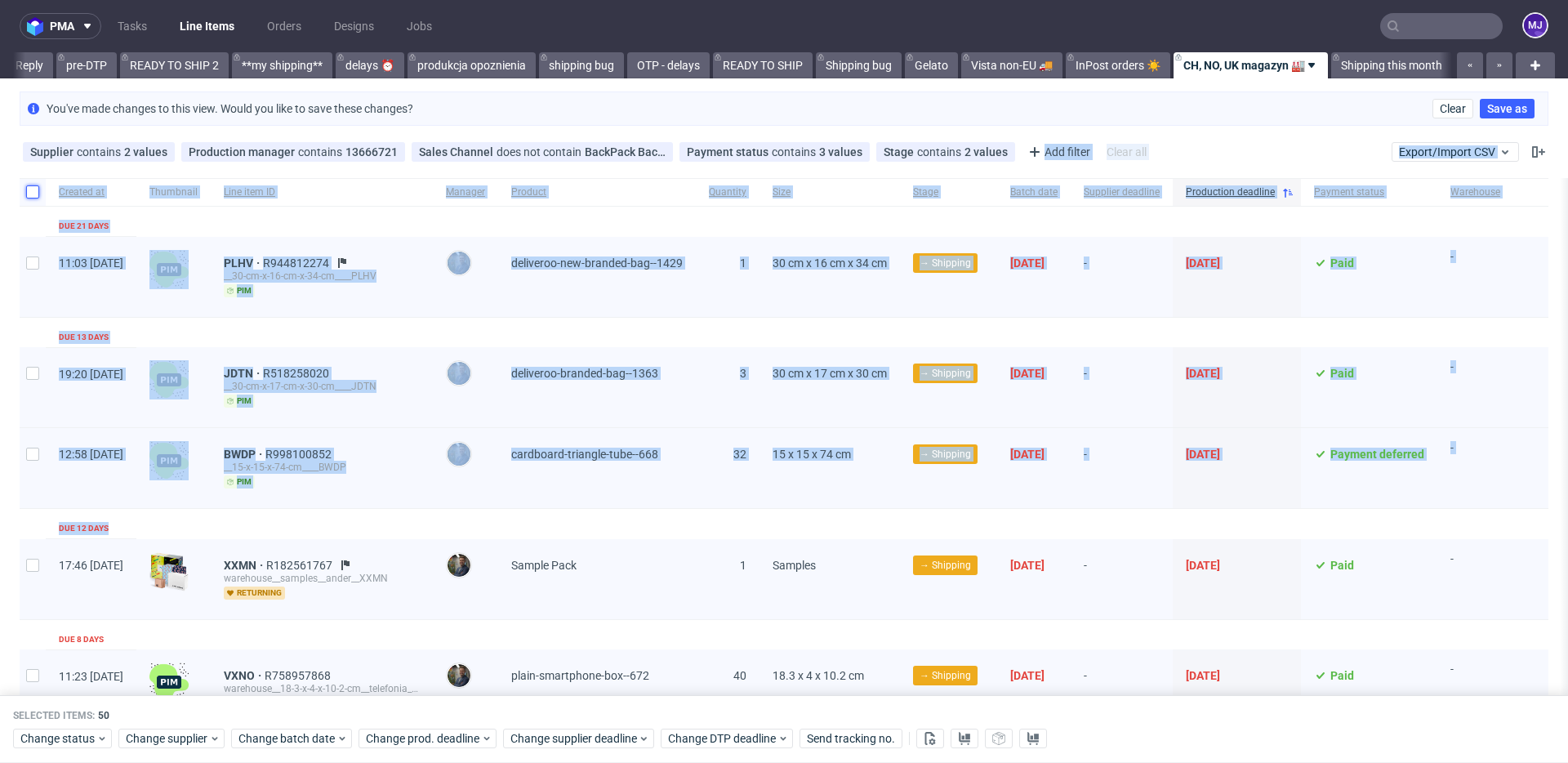
checkbox input "false"
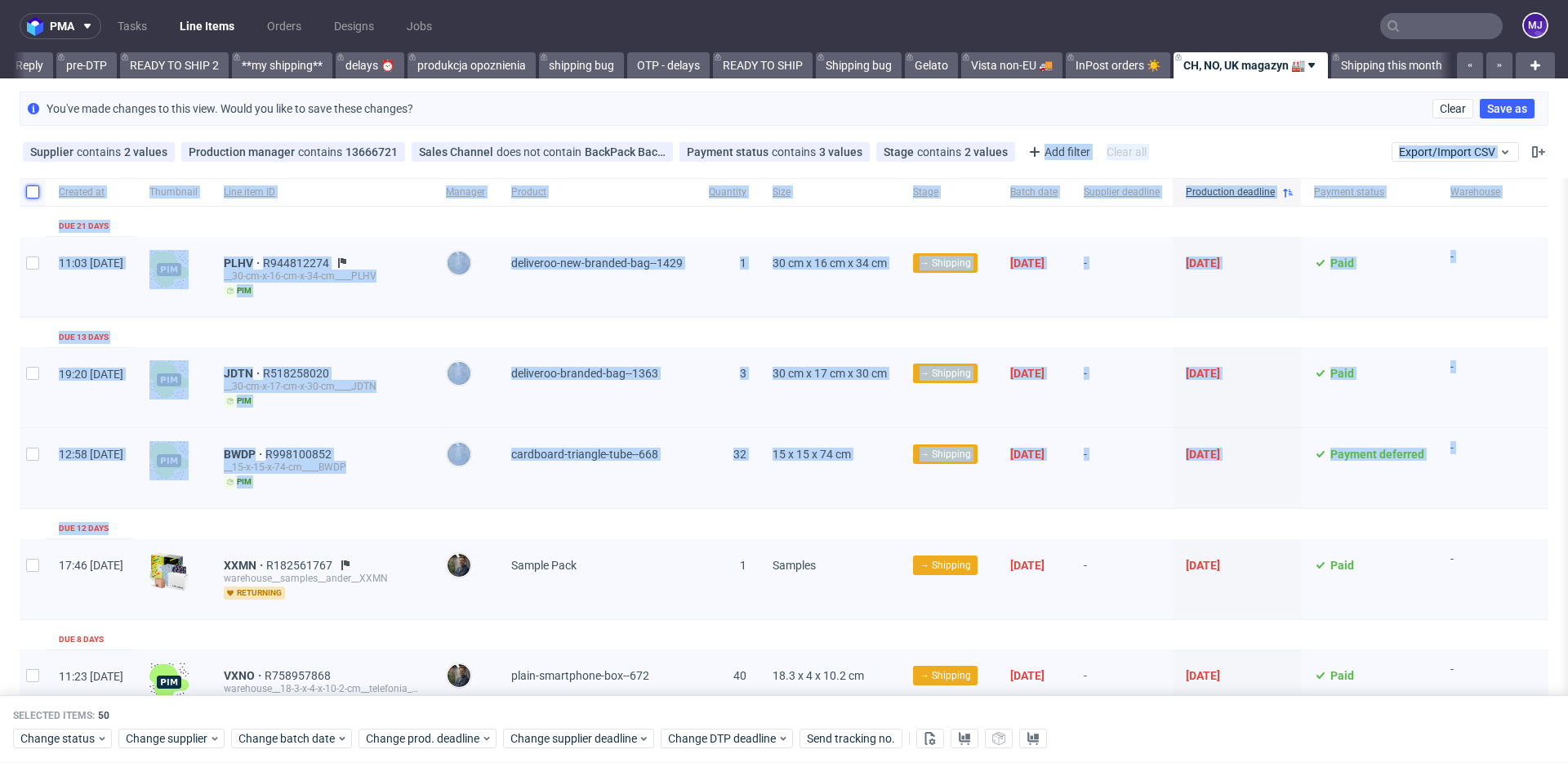
checkbox input "false"
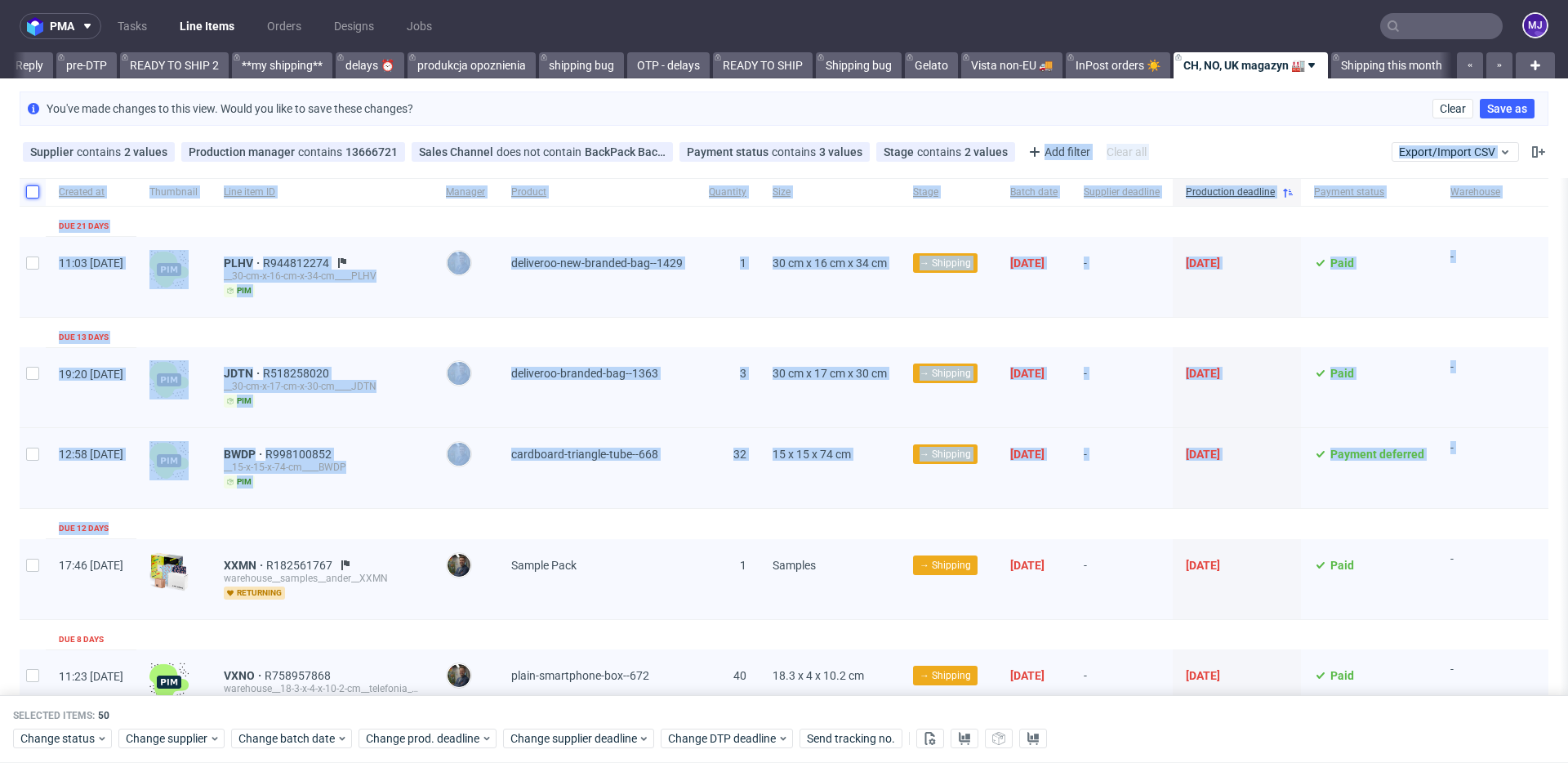
checkbox input "false"
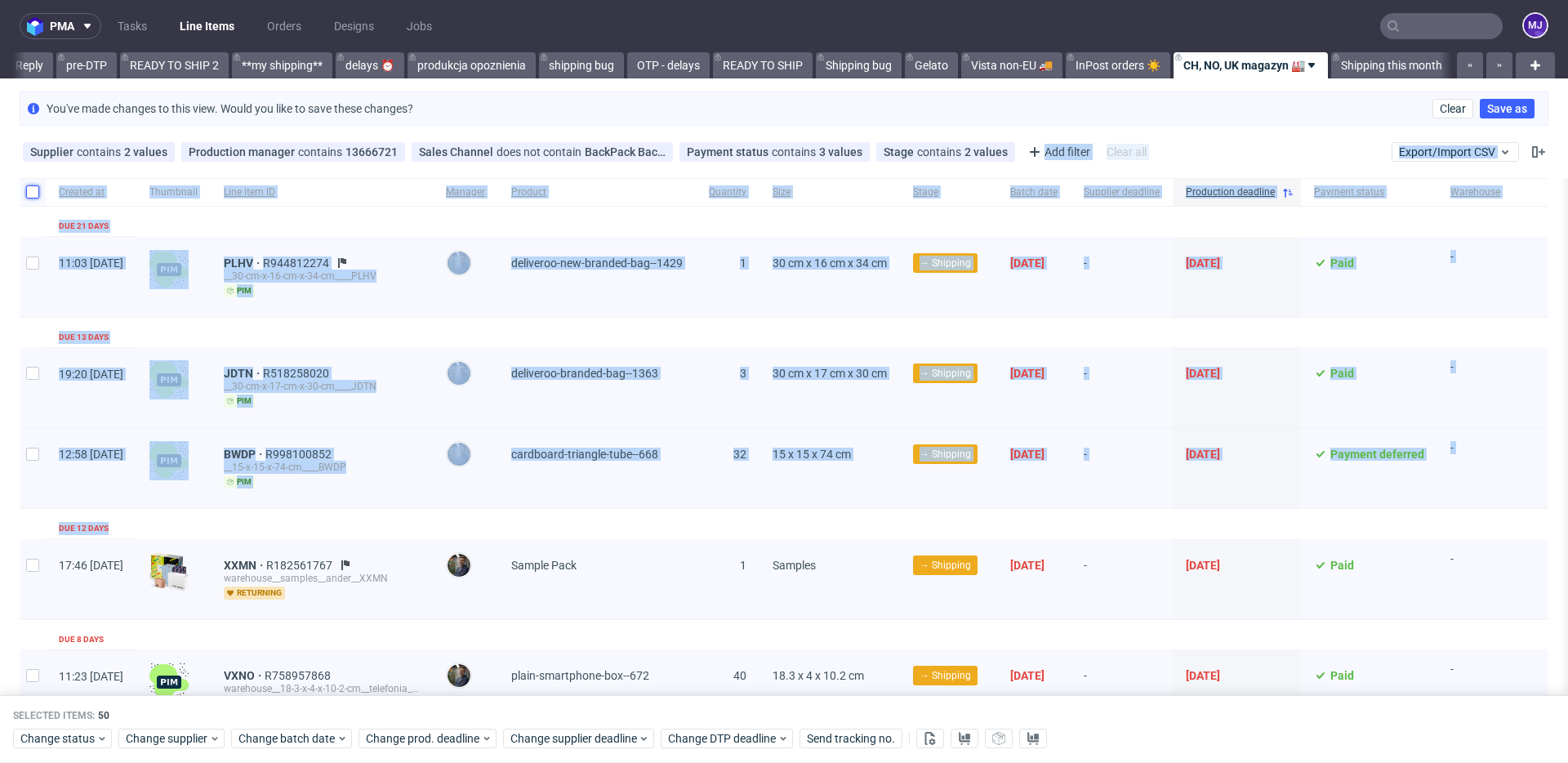
checkbox input "false"
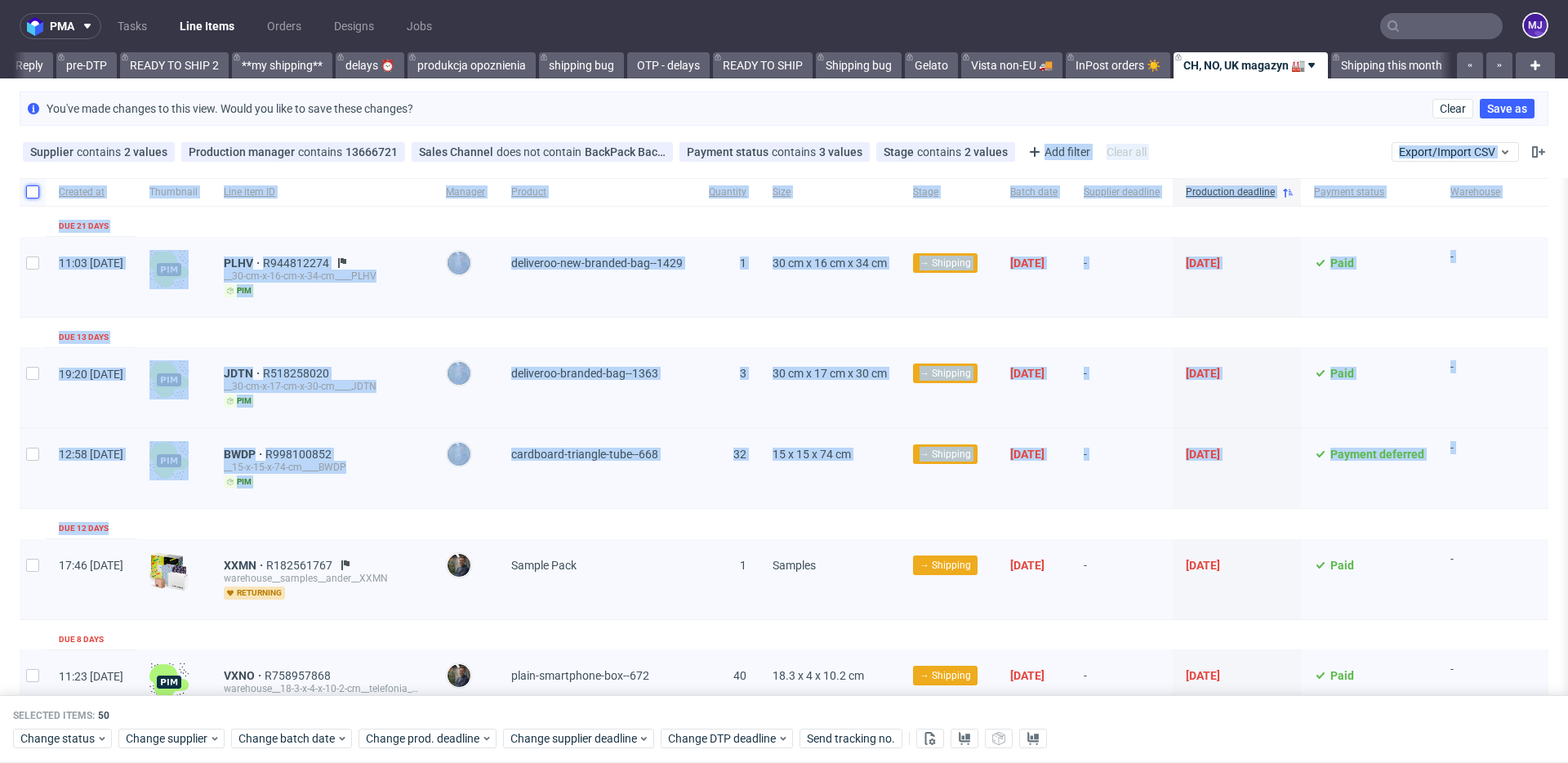
checkbox input "false"
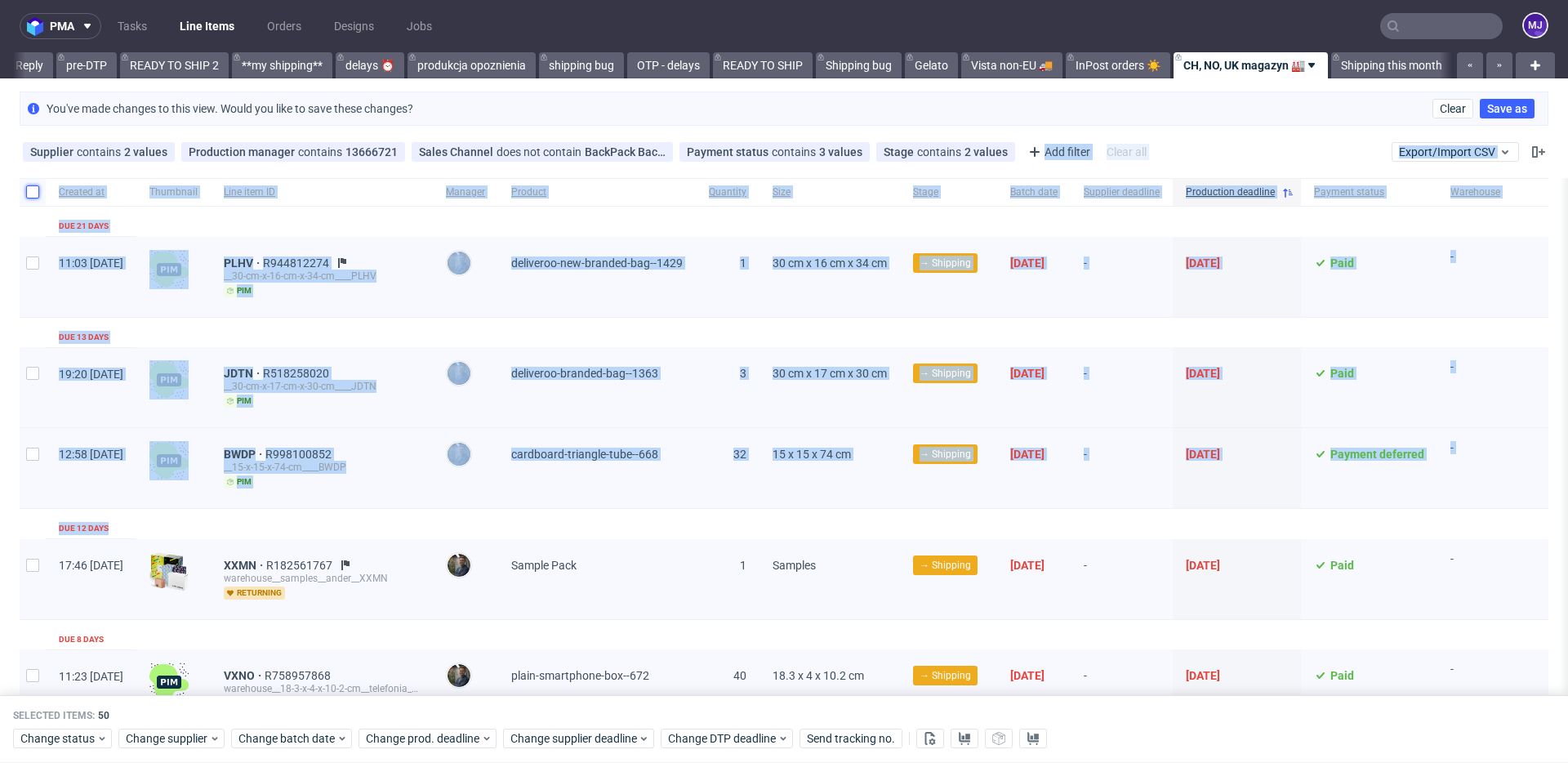
checkbox input "false"
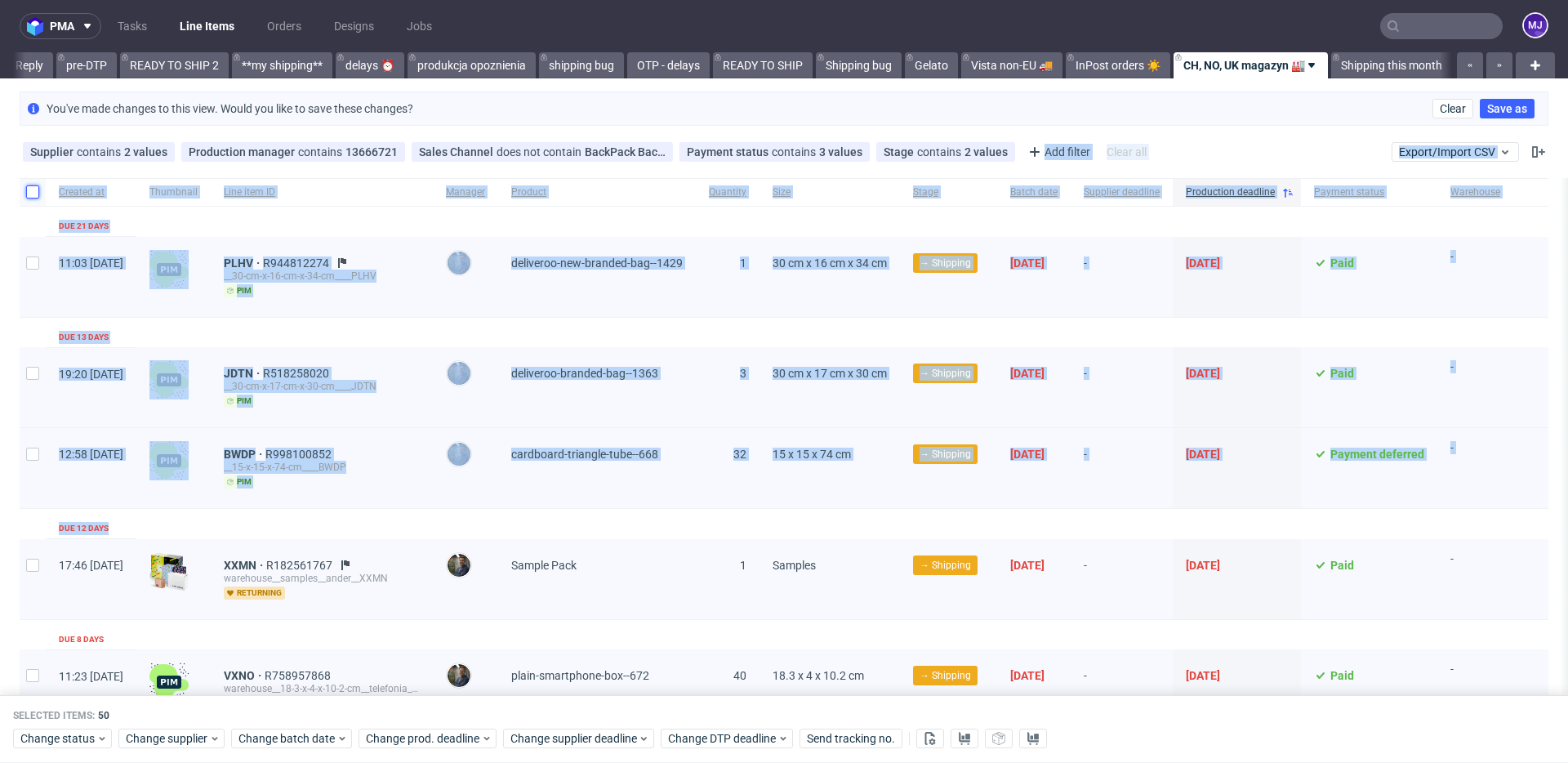
checkbox input "false"
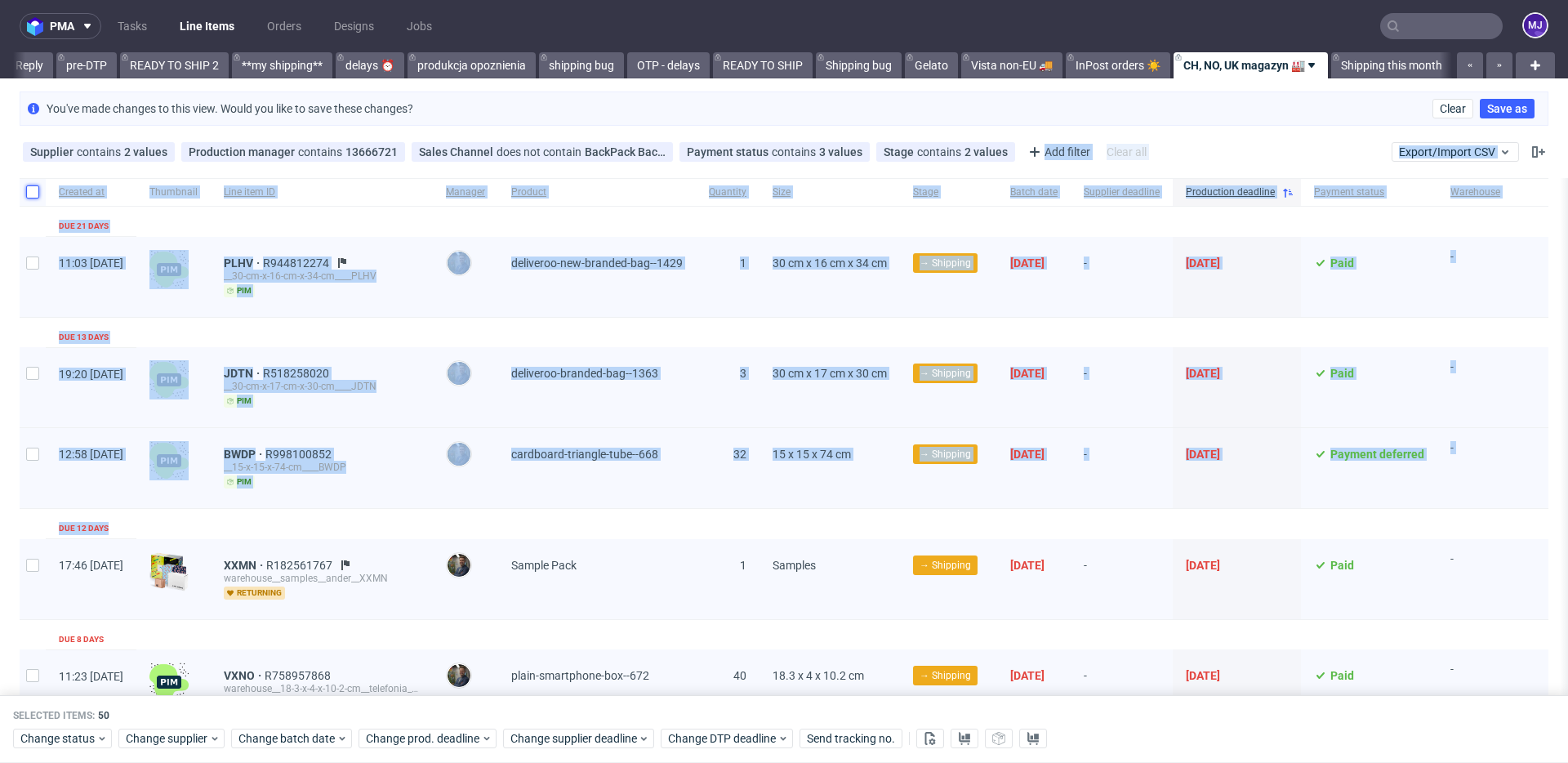
checkbox input "false"
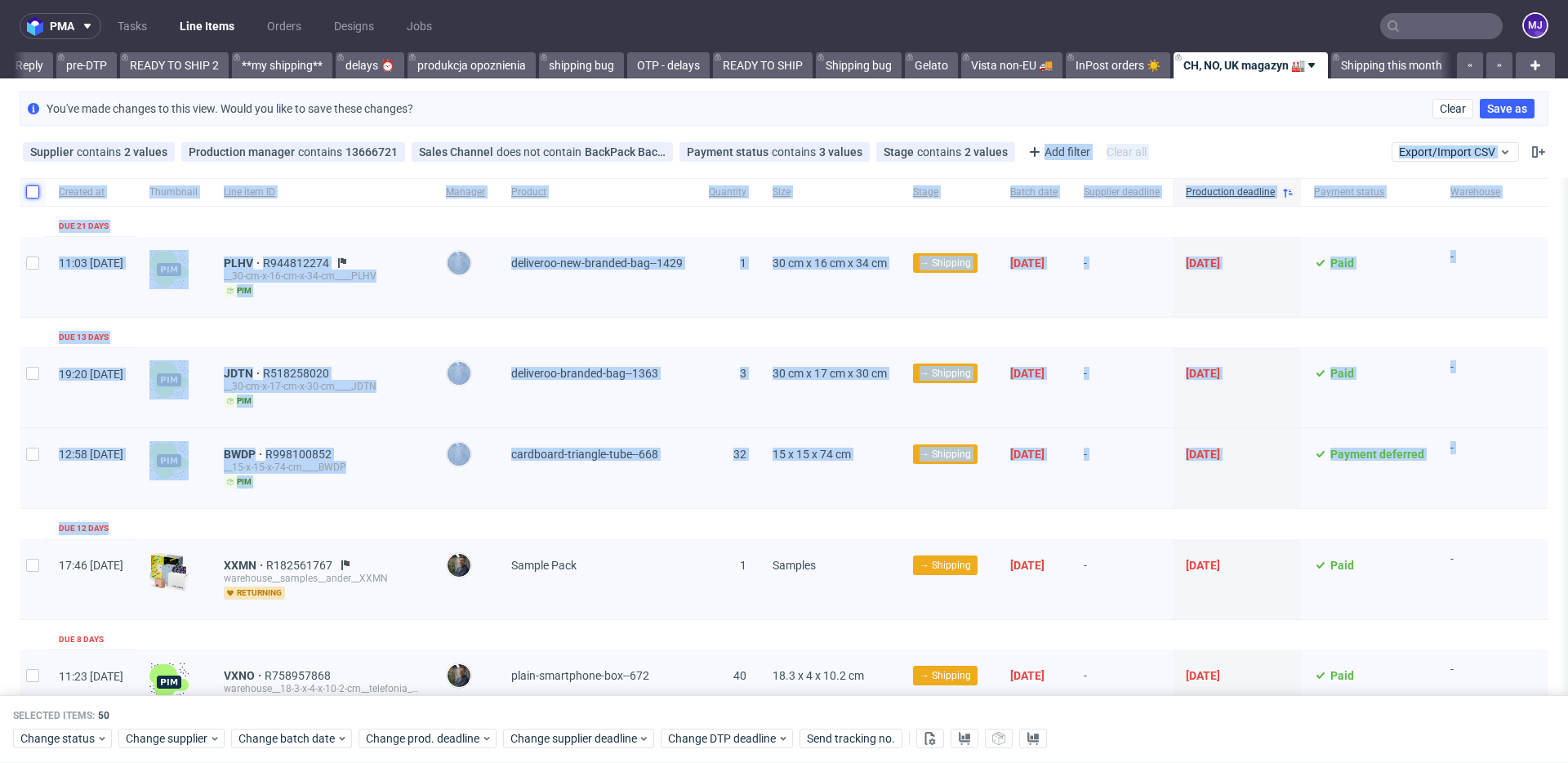
checkbox input "false"
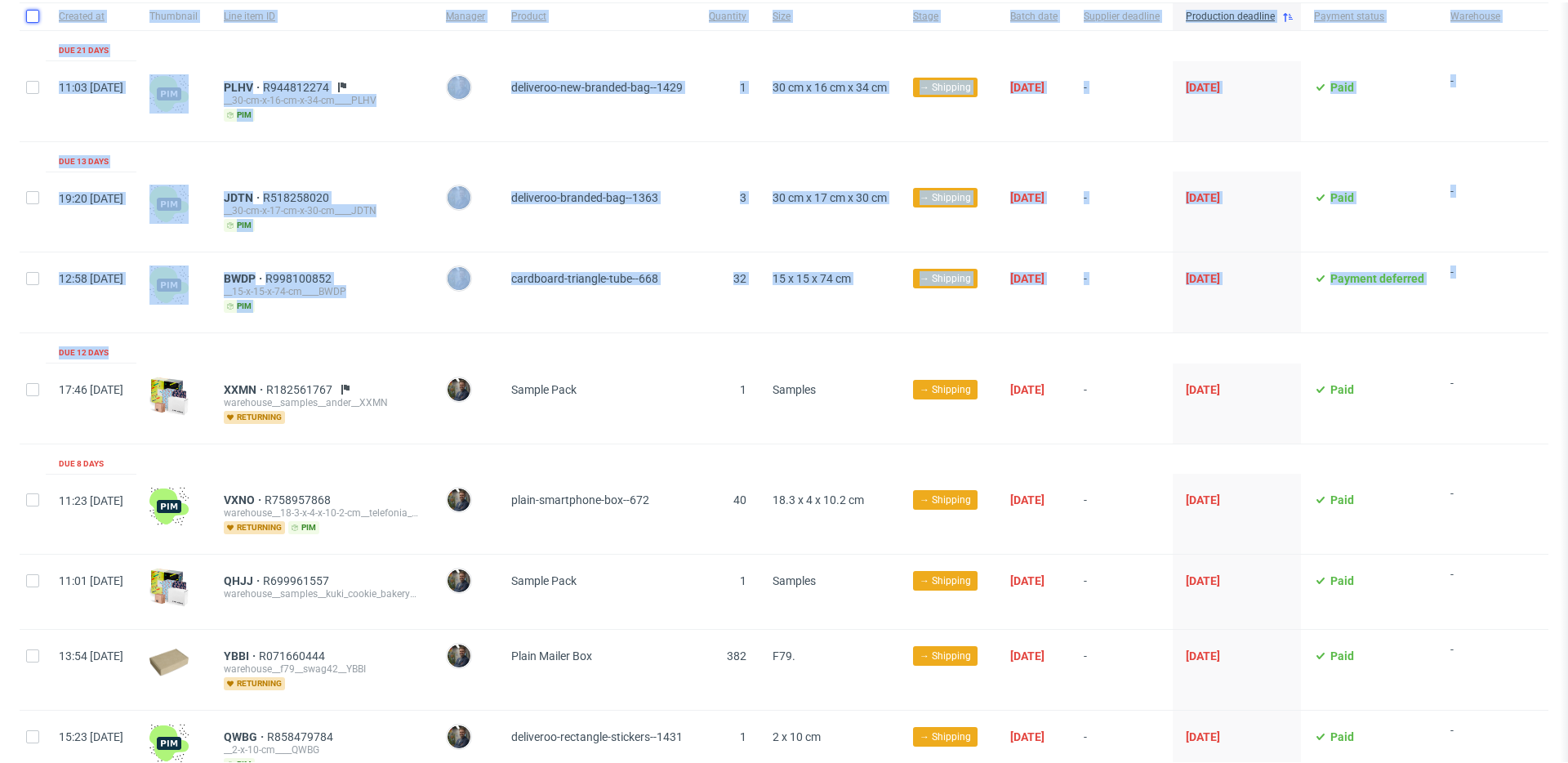
scroll to position [177, 0]
click at [821, 301] on span "15 x 15 x 74 cm" at bounding box center [829, 291] width 114 height 41
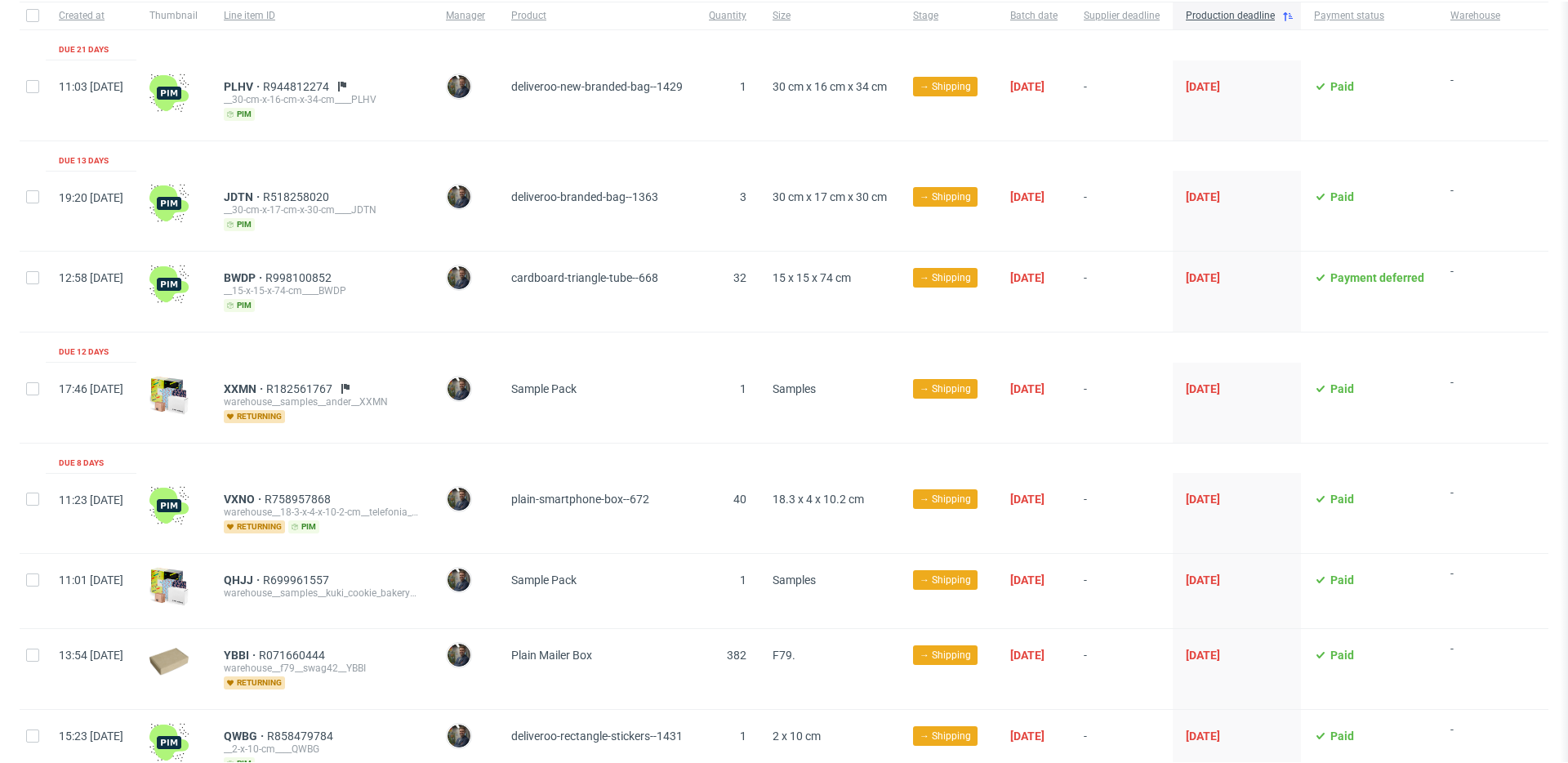
scroll to position [0, 0]
